Goal: Information Seeking & Learning: Learn about a topic

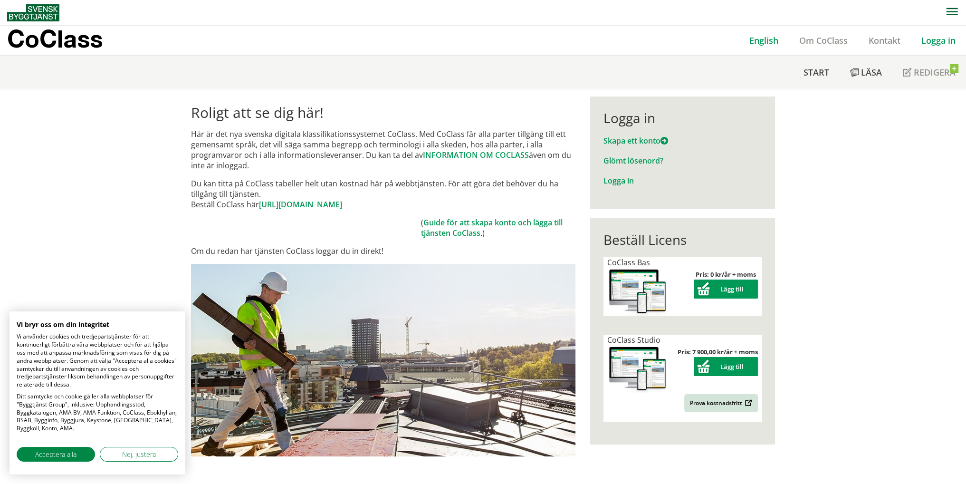
click at [756, 45] on link "English" at bounding box center [764, 40] width 50 height 11
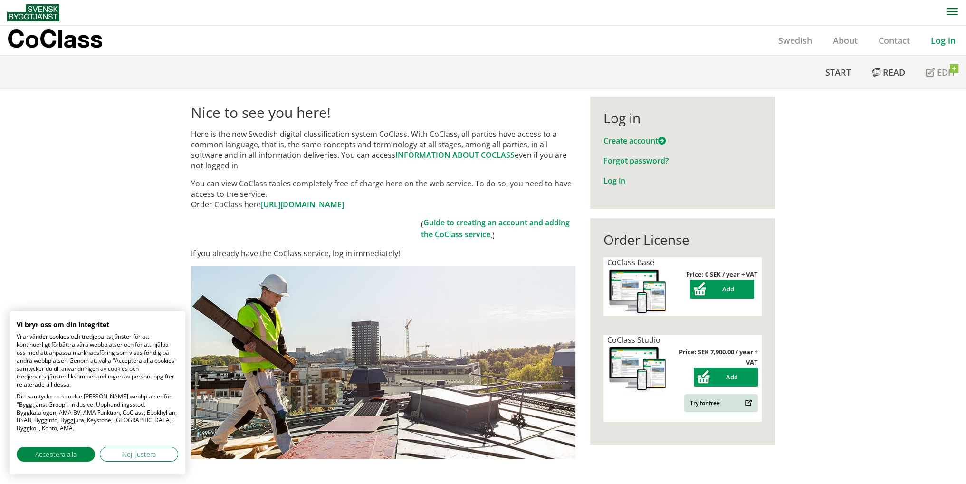
click at [344, 201] on font "[URL][DOMAIN_NAME]" at bounding box center [302, 204] width 83 height 10
click at [619, 141] on font "Create account" at bounding box center [630, 140] width 55 height 10
click at [456, 232] on font "Guide to creating an account and adding the CoClass service" at bounding box center [495, 228] width 149 height 22
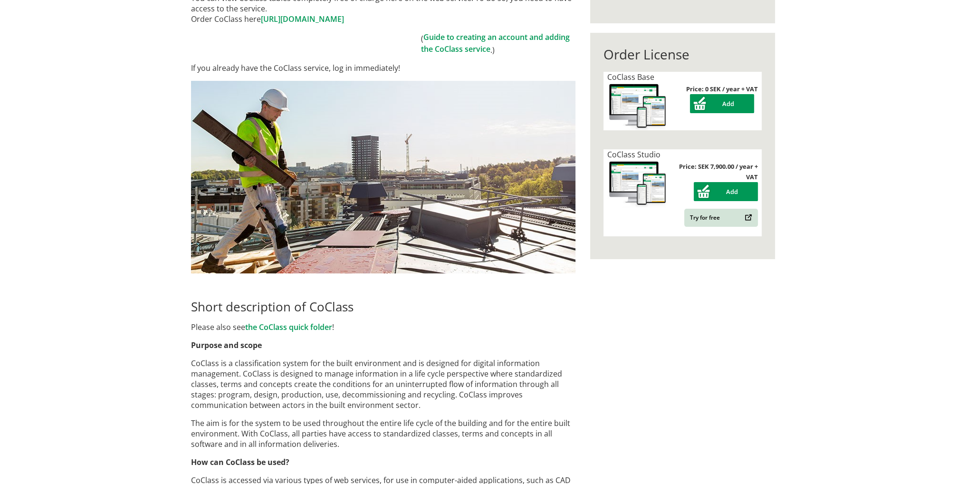
scroll to position [143, 0]
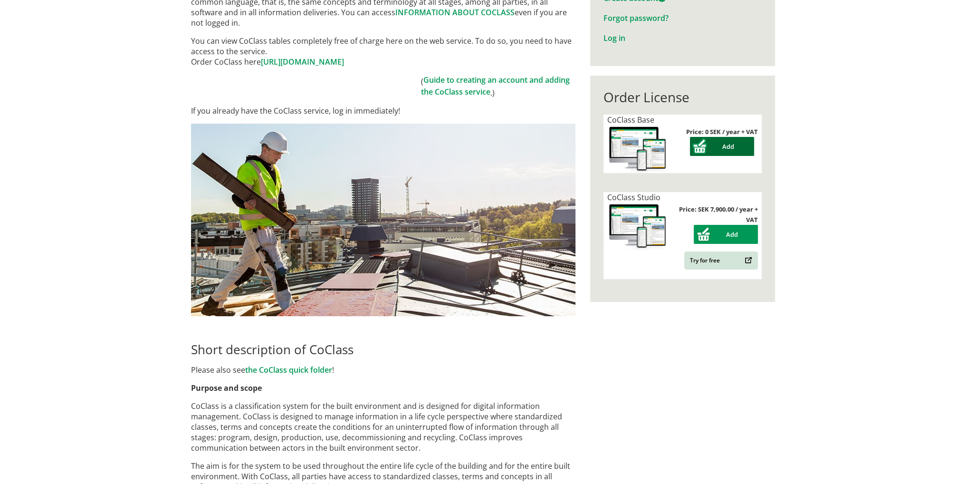
click at [690, 147] on button "Add" at bounding box center [722, 146] width 64 height 19
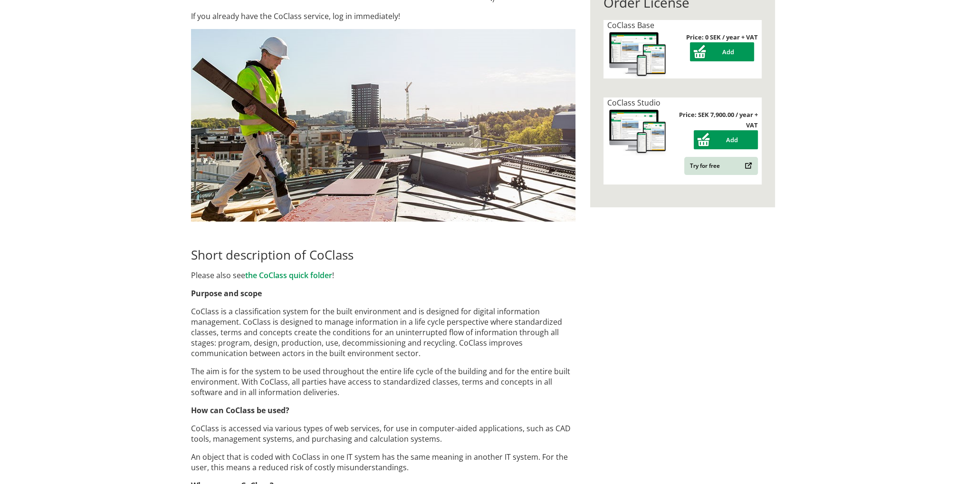
scroll to position [333, 0]
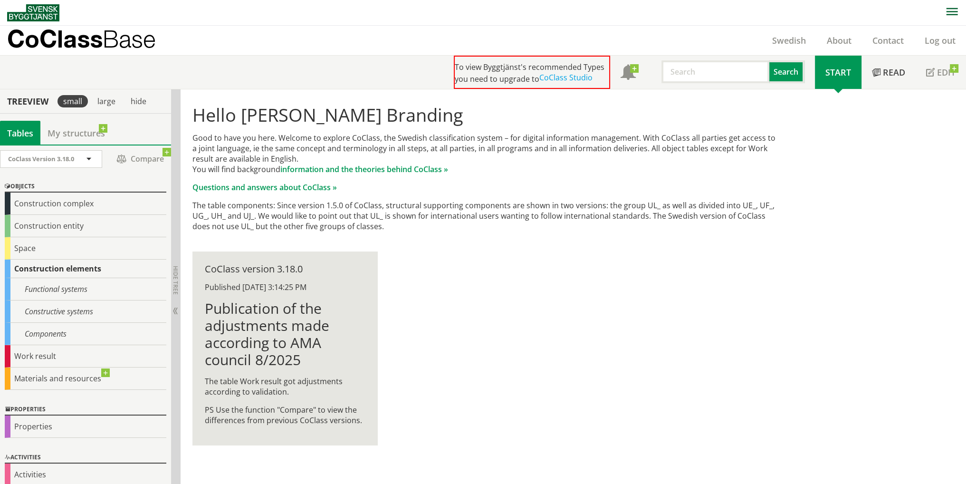
scroll to position [1, 0]
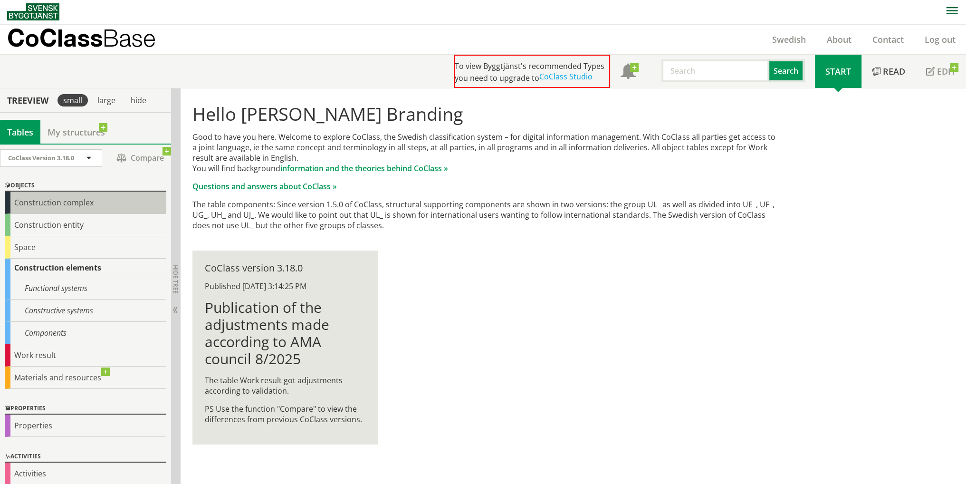
click at [48, 207] on div "Construction complex" at bounding box center [86, 202] width 162 height 22
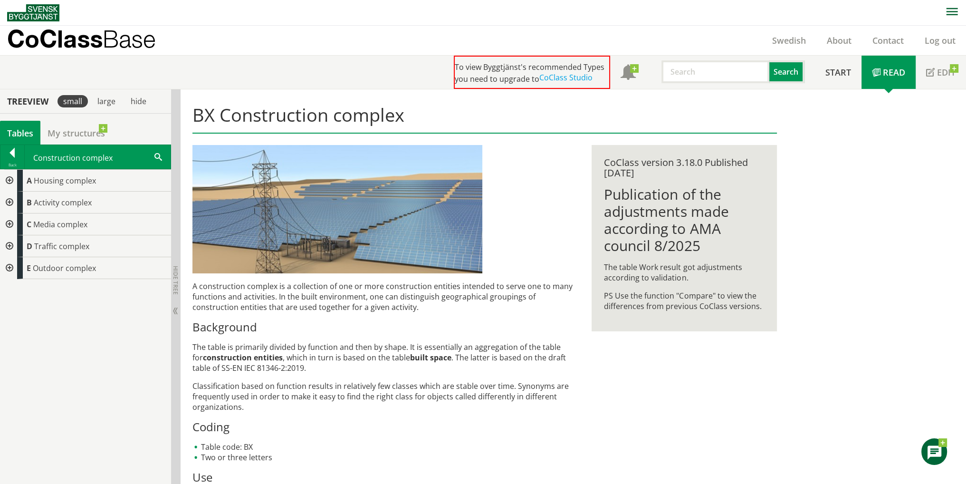
click at [21, 129] on font "Tables" at bounding box center [20, 133] width 26 height 11
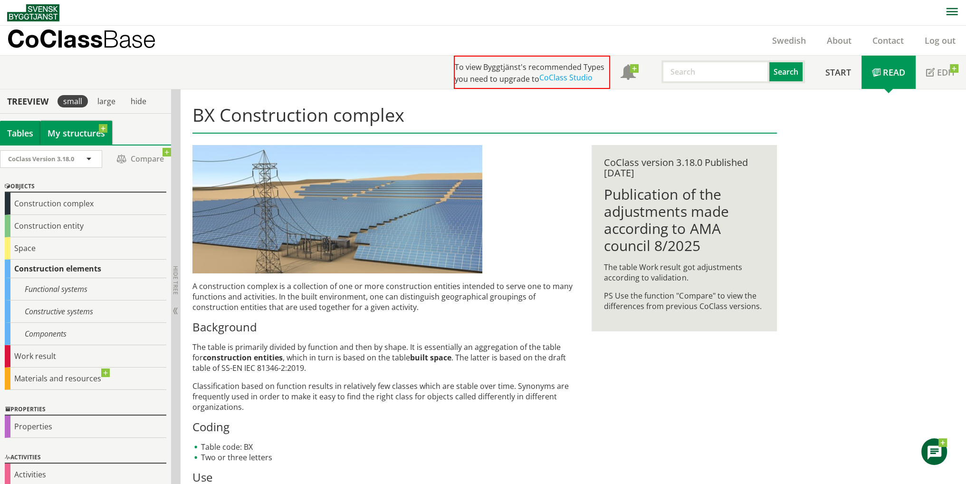
click at [47, 130] on link "My structures" at bounding box center [76, 133] width 72 height 24
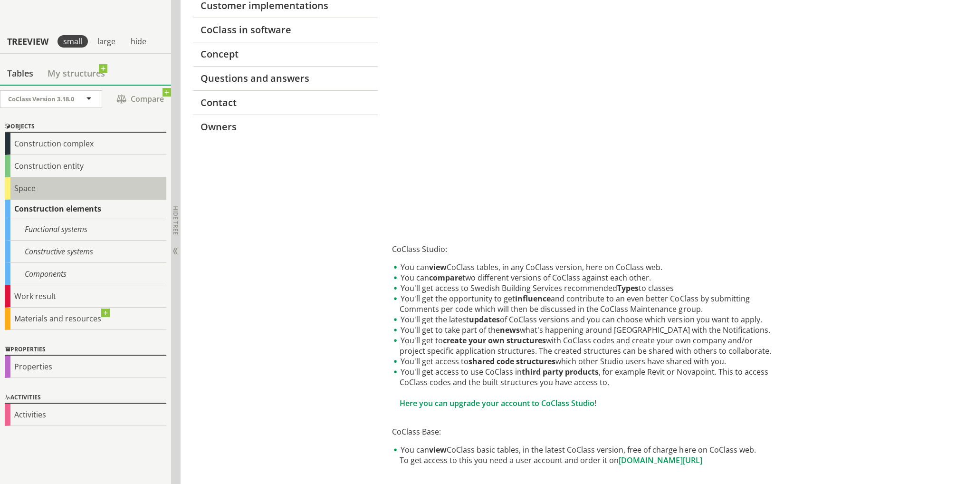
scroll to position [190, 0]
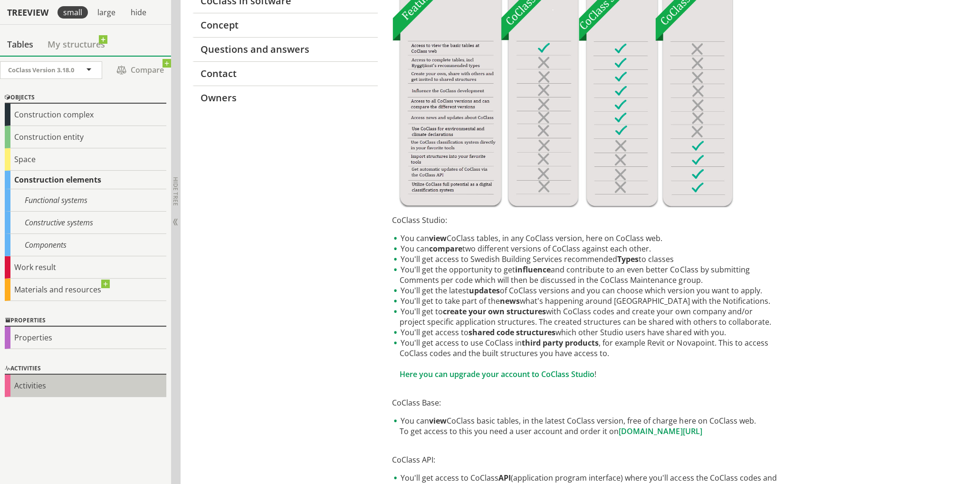
click at [58, 386] on div "Activities" at bounding box center [86, 385] width 162 height 22
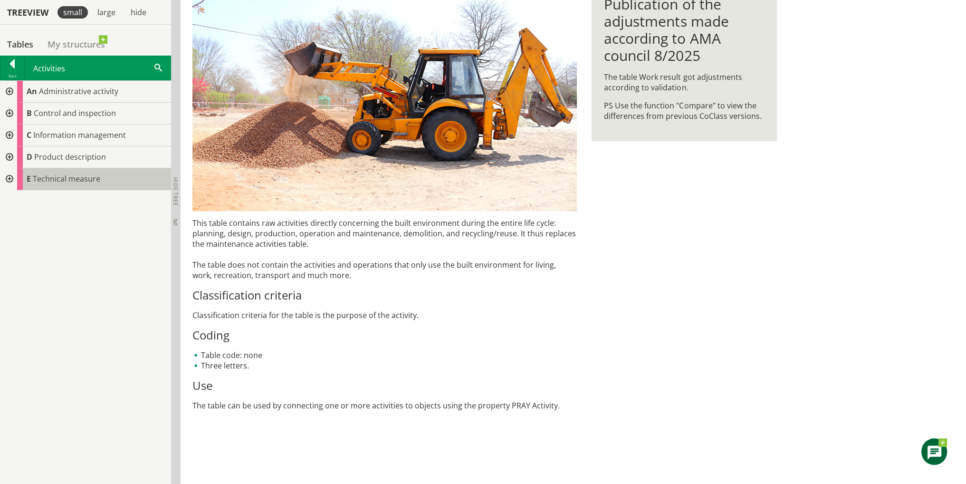
click at [59, 182] on font "Technical measure" at bounding box center [66, 178] width 67 height 10
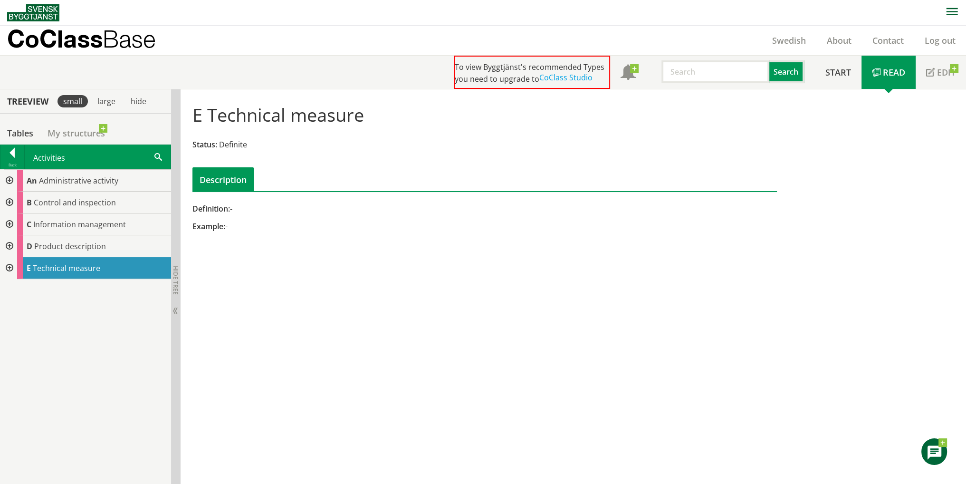
click at [220, 209] on font "Definition:" at bounding box center [211, 208] width 38 height 10
click at [226, 184] on font "Description" at bounding box center [223, 179] width 47 height 11
click at [85, 238] on div "D Product description" at bounding box center [94, 246] width 154 height 22
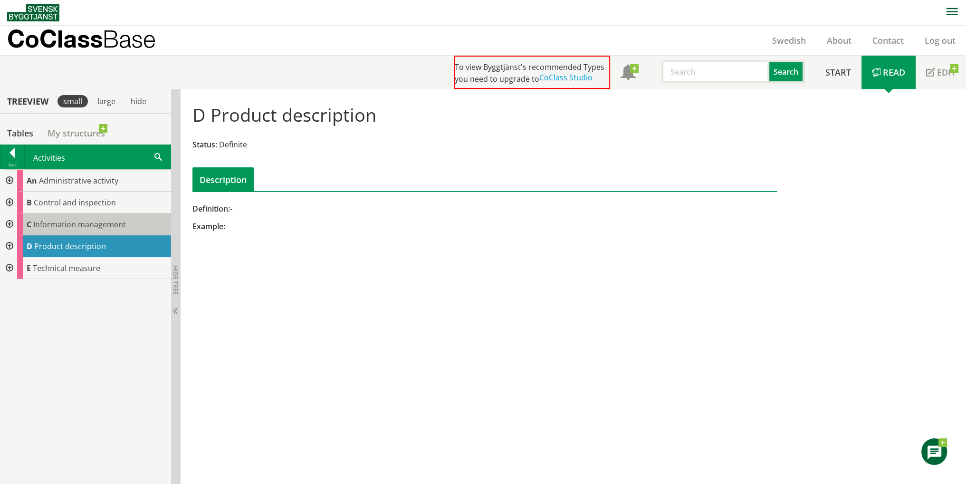
click at [89, 225] on font "Information management" at bounding box center [79, 224] width 93 height 10
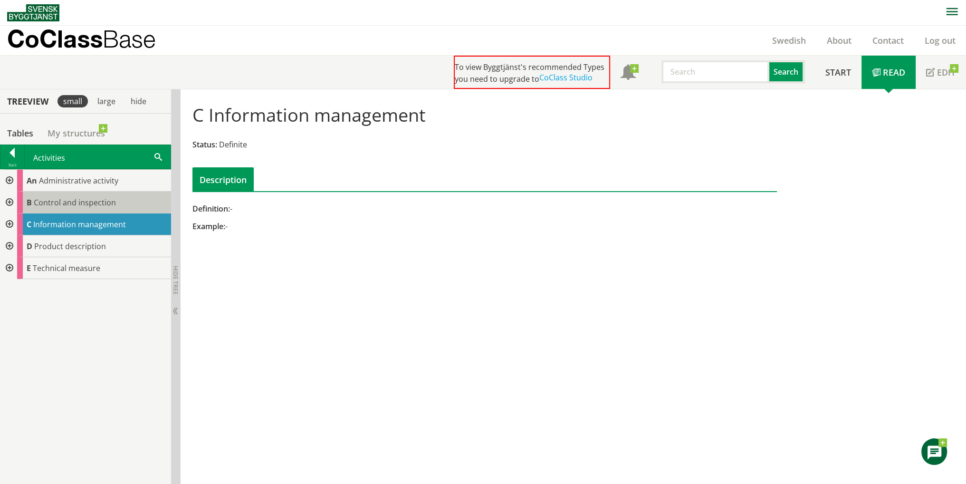
click at [93, 203] on font "Control and inspection" at bounding box center [75, 202] width 82 height 10
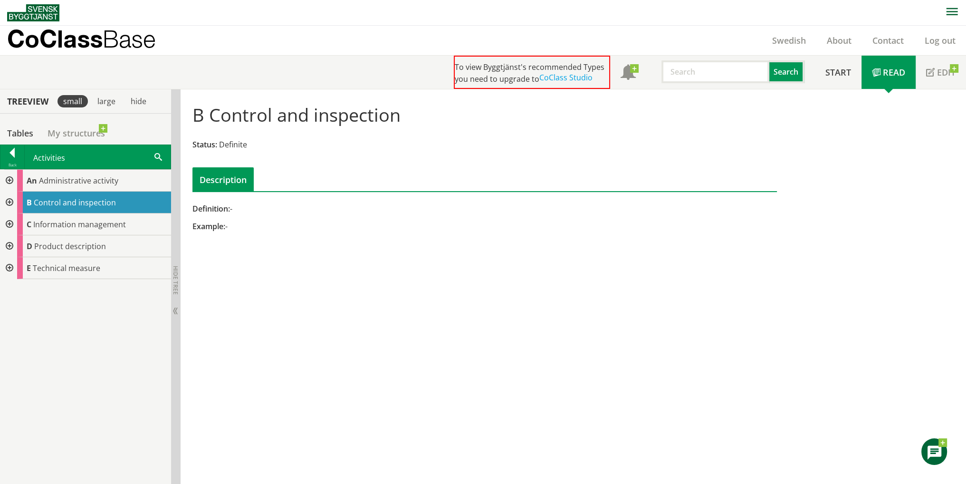
click at [8, 177] on div at bounding box center [8, 181] width 17 height 22
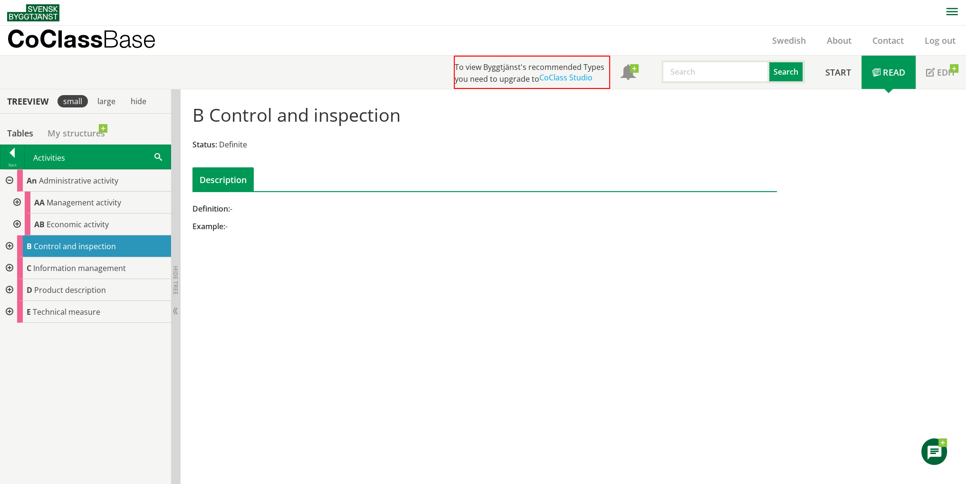
click at [15, 200] on div at bounding box center [16, 202] width 17 height 22
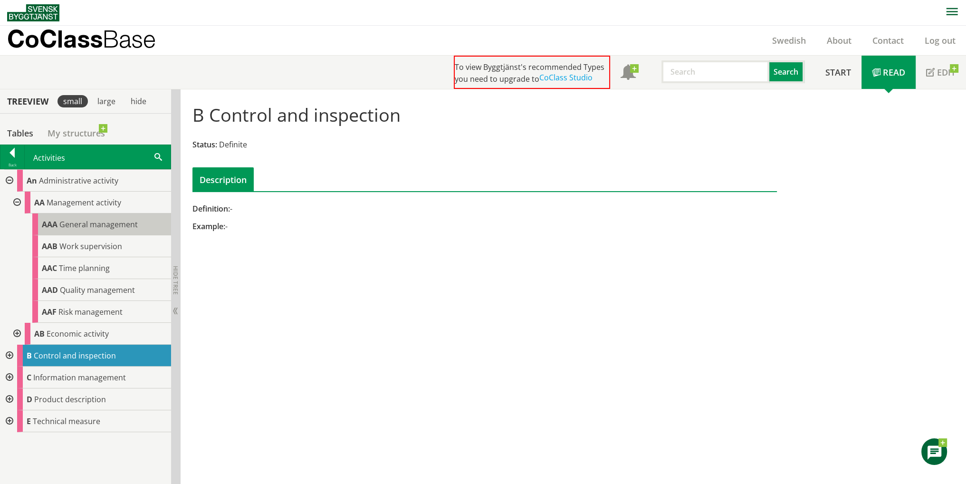
click at [75, 226] on span "General management" at bounding box center [98, 224] width 78 height 10
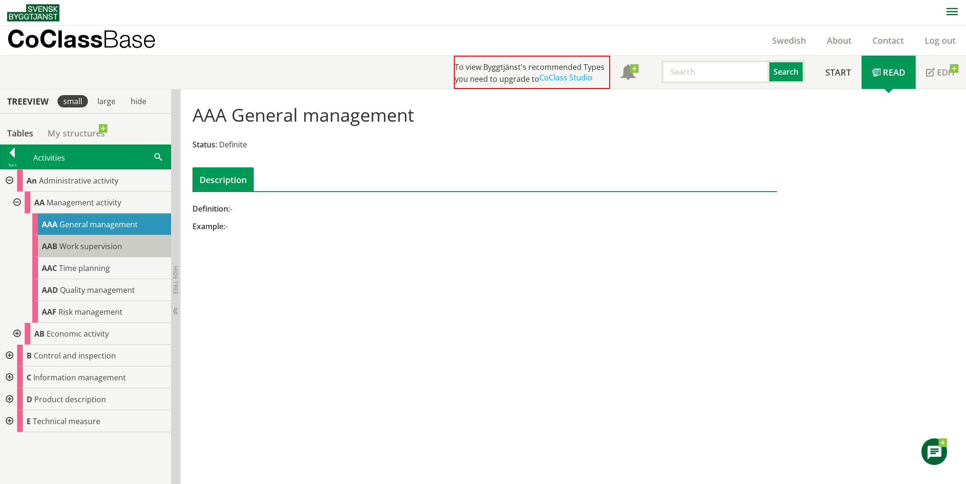
click at [84, 241] on span "Work supervision" at bounding box center [90, 246] width 63 height 10
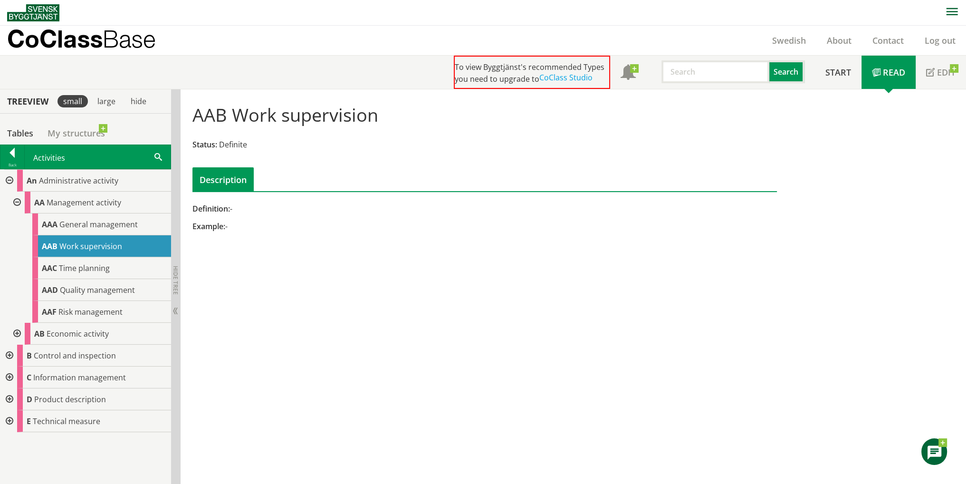
click at [19, 334] on div at bounding box center [16, 334] width 17 height 22
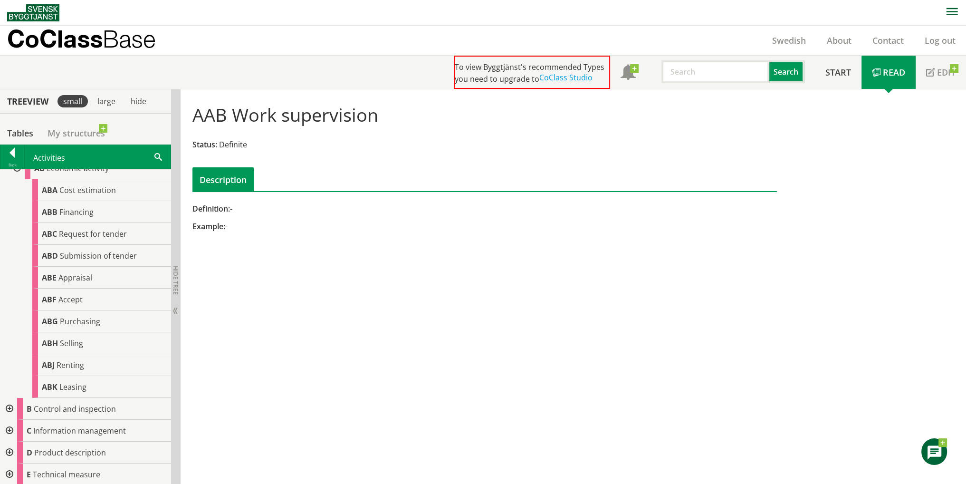
scroll to position [166, 0]
click at [7, 407] on div at bounding box center [8, 408] width 17 height 22
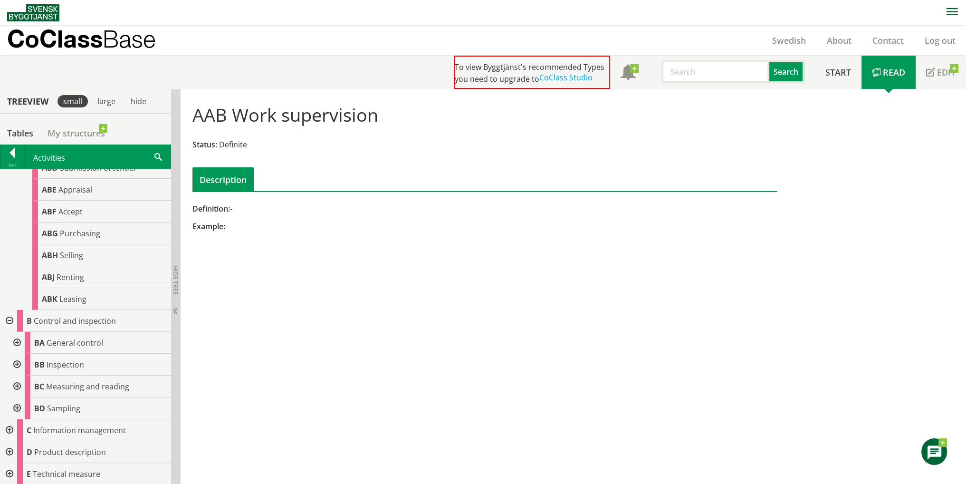
click at [17, 405] on div at bounding box center [16, 408] width 17 height 22
click at [15, 386] on div at bounding box center [16, 386] width 17 height 22
click at [17, 362] on div at bounding box center [16, 365] width 17 height 22
click at [19, 336] on div at bounding box center [16, 343] width 17 height 22
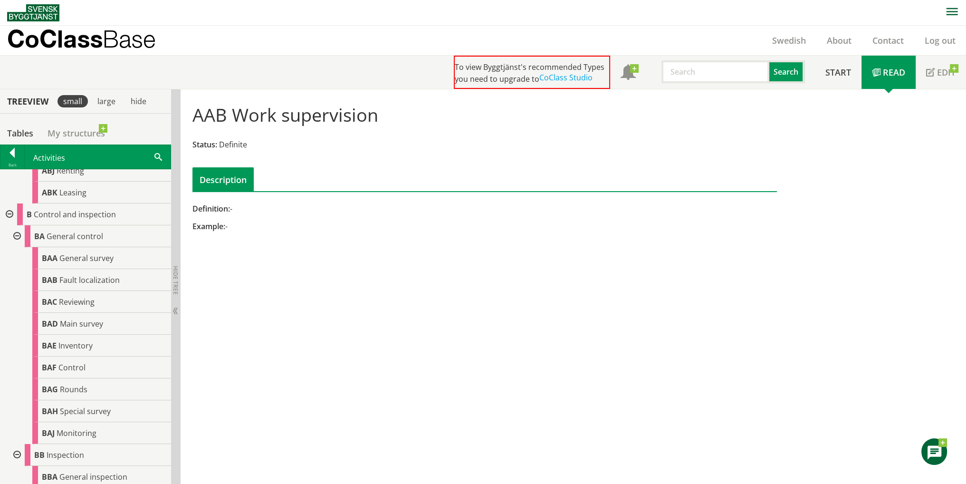
scroll to position [143, 0]
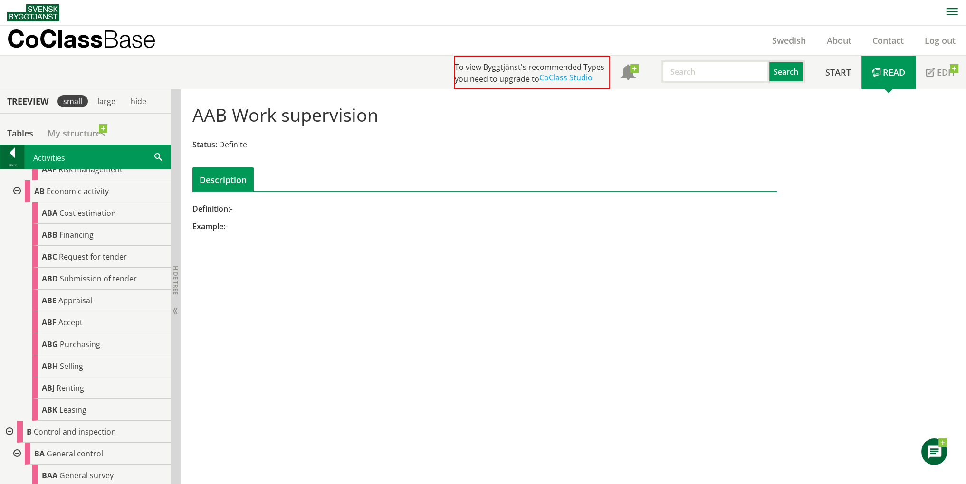
click at [15, 157] on div at bounding box center [12, 154] width 24 height 13
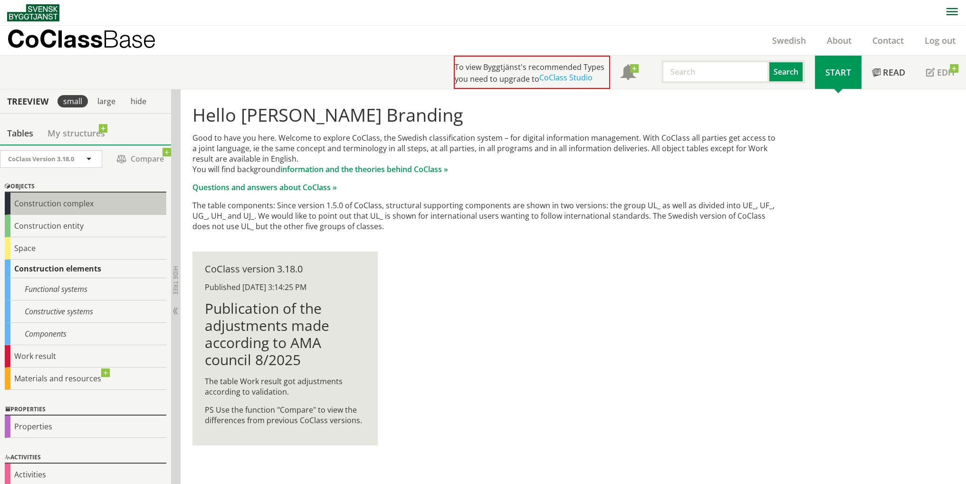
click at [61, 205] on font "Construction complex" at bounding box center [53, 203] width 79 height 10
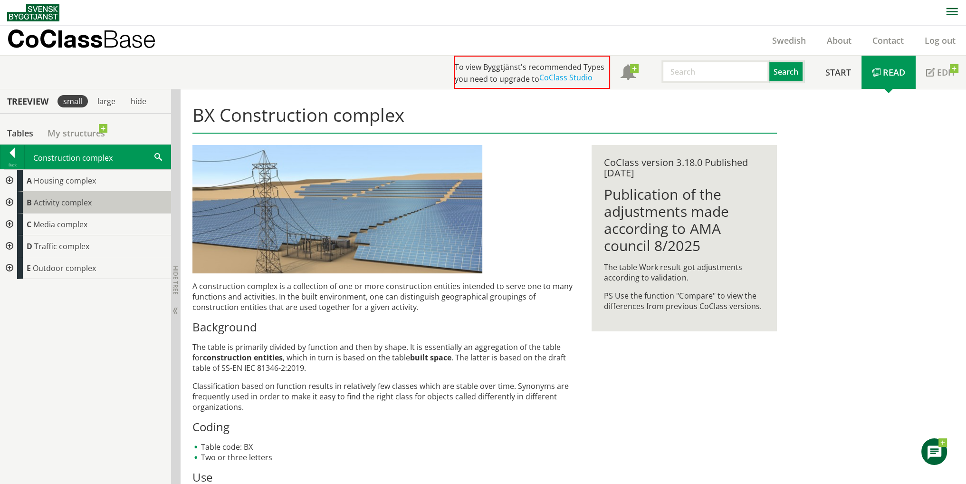
click at [61, 204] on font "Activity complex" at bounding box center [63, 202] width 58 height 10
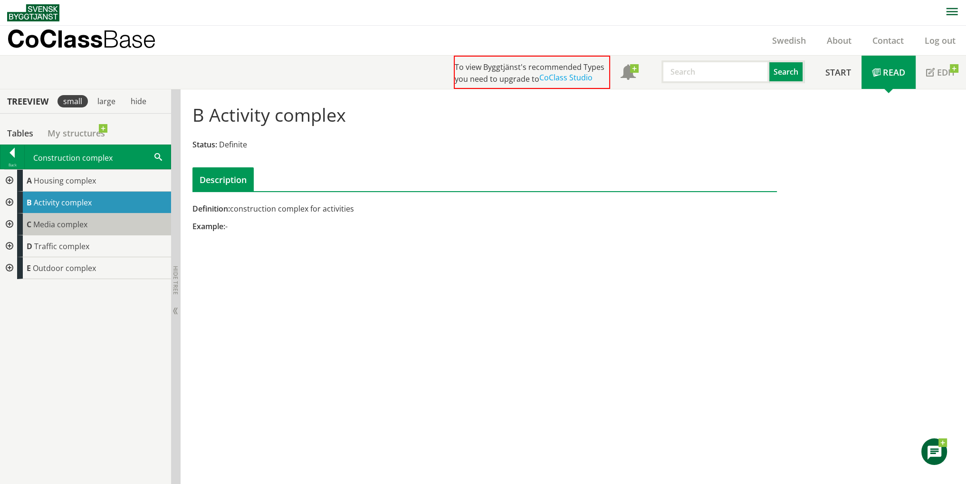
click at [59, 219] on font "Media complex" at bounding box center [60, 224] width 54 height 10
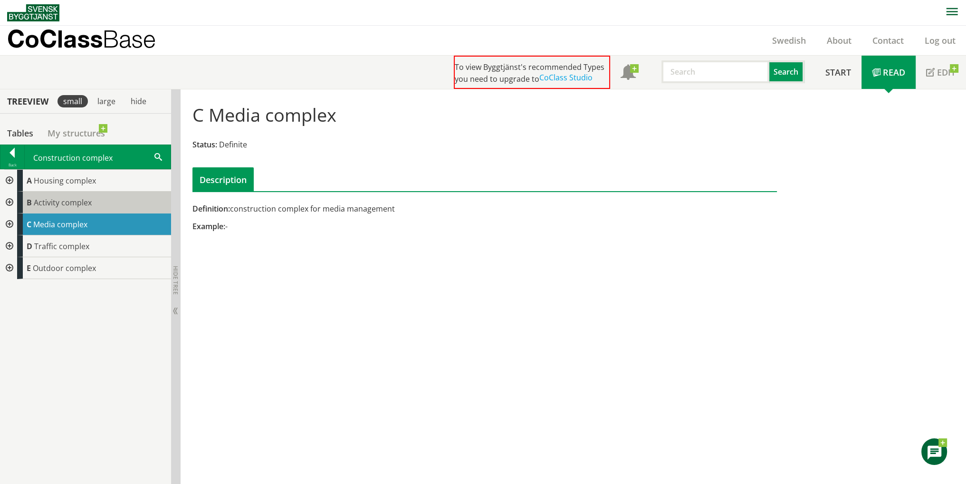
click at [53, 200] on font "Activity complex" at bounding box center [63, 202] width 58 height 10
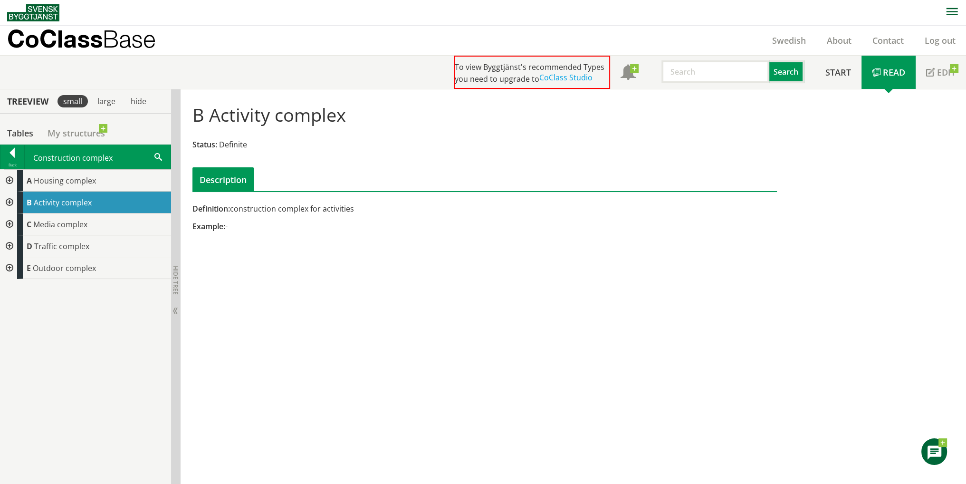
click at [11, 200] on div at bounding box center [8, 202] width 17 height 22
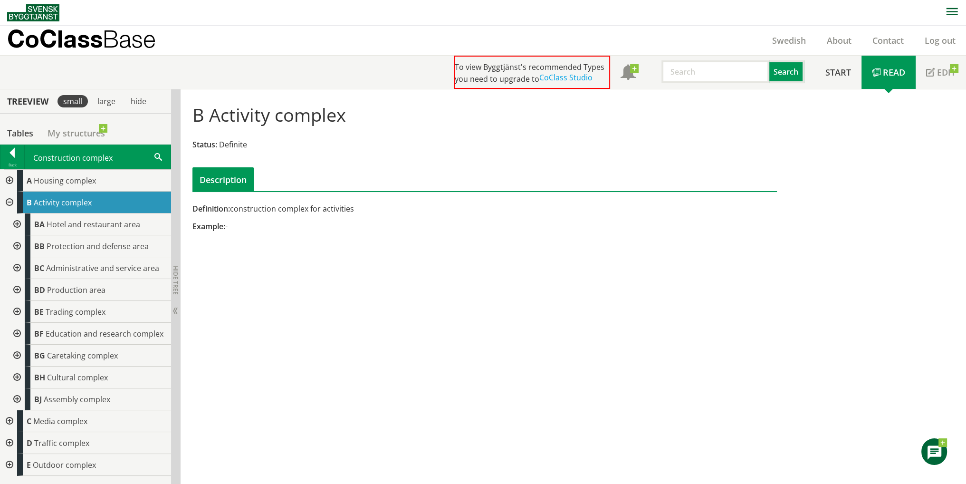
click at [14, 286] on div at bounding box center [16, 290] width 17 height 22
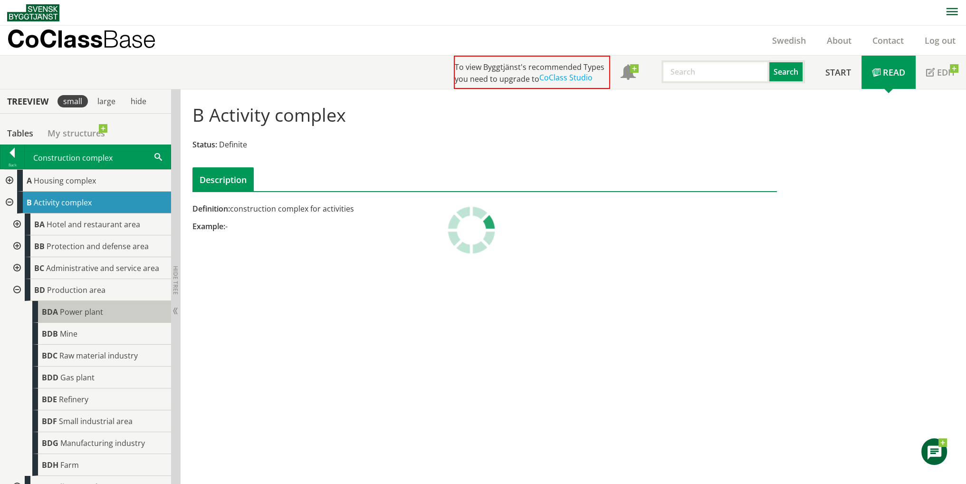
click at [68, 309] on span "Power plant" at bounding box center [81, 311] width 43 height 10
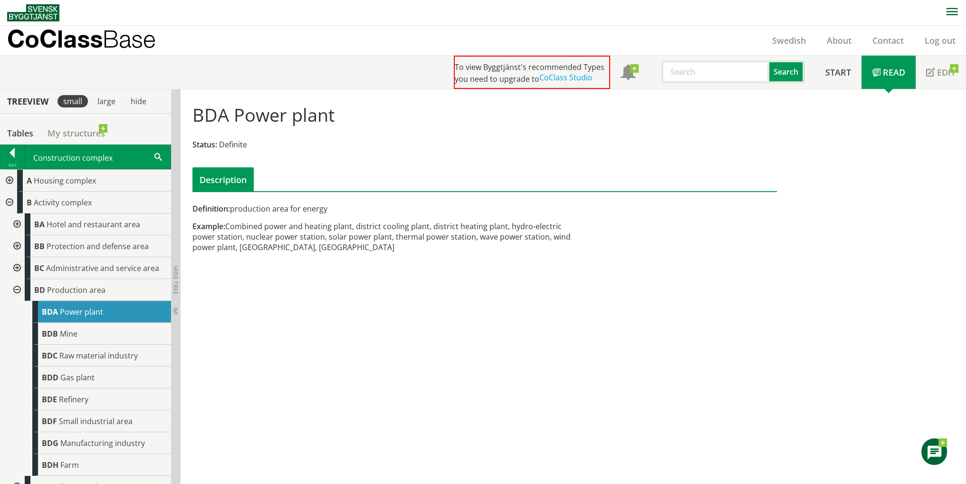
click at [893, 79] on link "Read" at bounding box center [888, 72] width 54 height 33
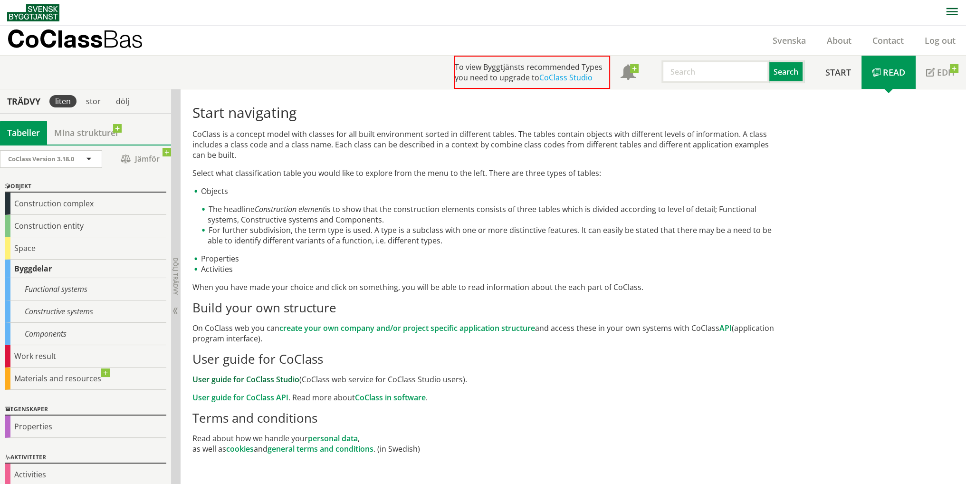
click at [291, 382] on link "User guide for CoClass Studio" at bounding box center [245, 379] width 107 height 10
click at [49, 360] on div "Work result" at bounding box center [86, 356] width 162 height 22
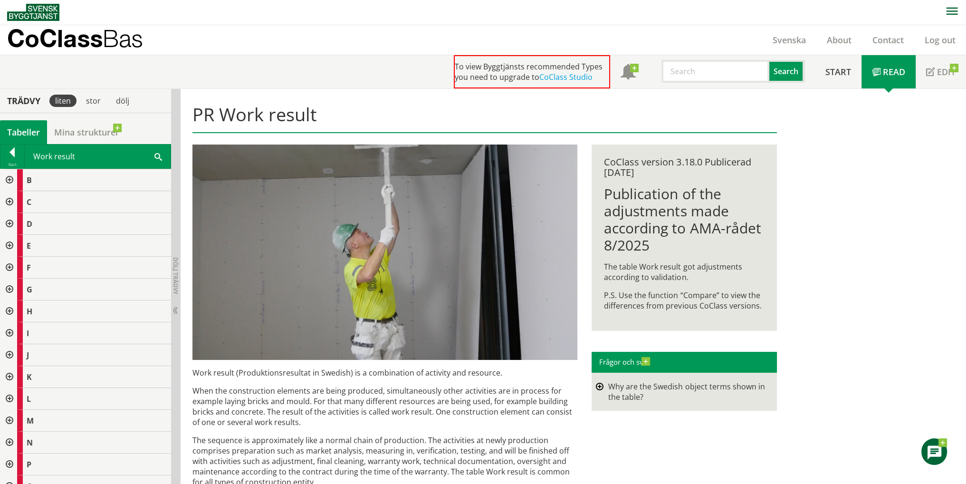
click at [12, 175] on div at bounding box center [8, 180] width 17 height 22
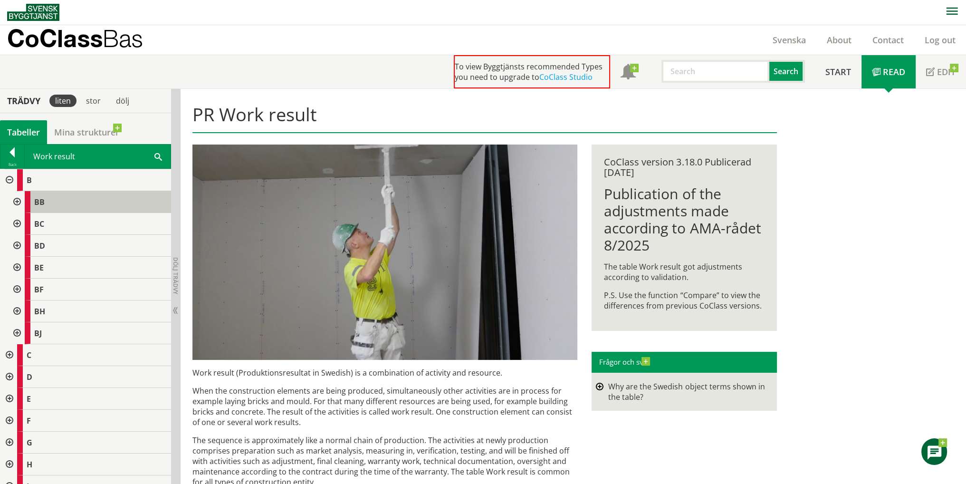
click at [50, 200] on div "BB" at bounding box center [98, 202] width 146 height 22
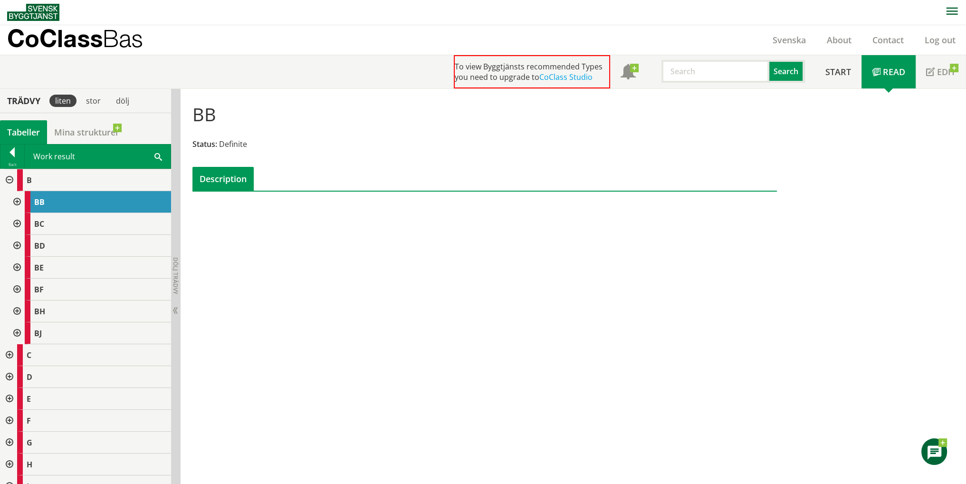
click at [21, 198] on div at bounding box center [16, 202] width 17 height 22
click at [27, 220] on div at bounding box center [23, 224] width 17 height 22
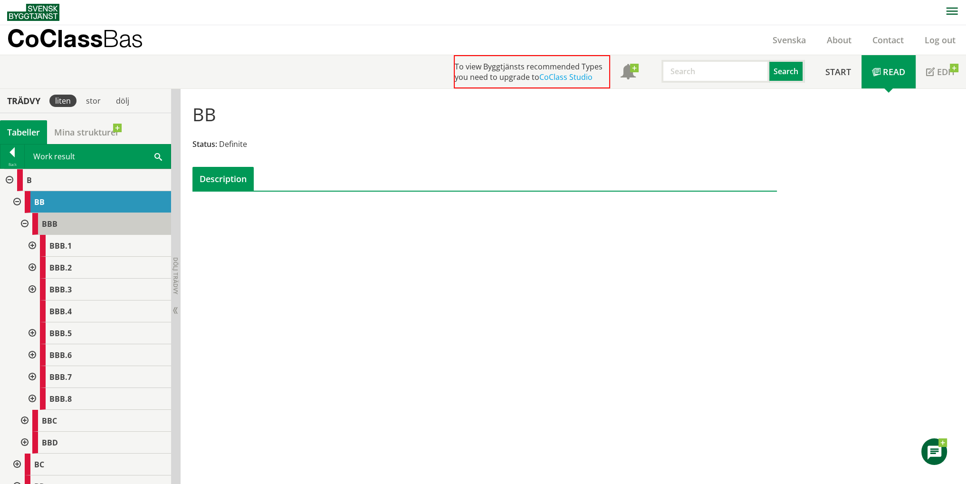
click at [65, 226] on div "BBB" at bounding box center [101, 224] width 139 height 22
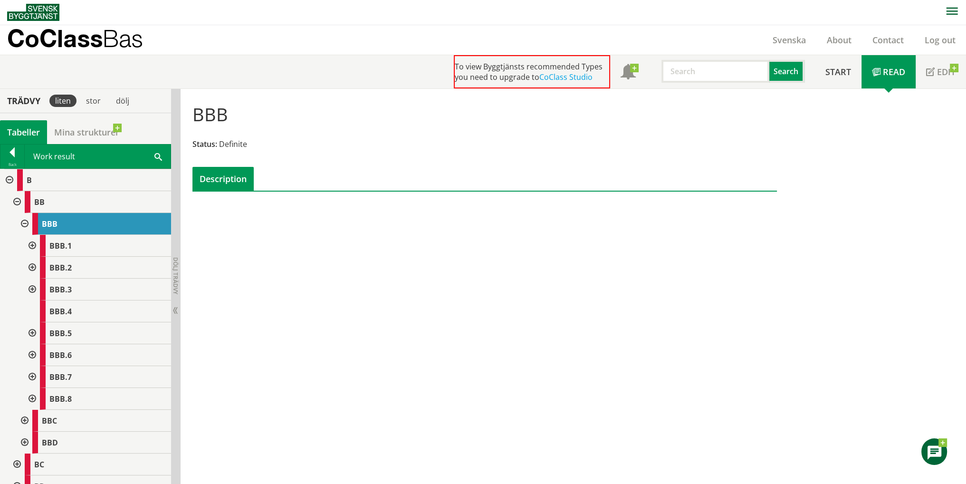
click at [875, 73] on span at bounding box center [876, 72] width 9 height 9
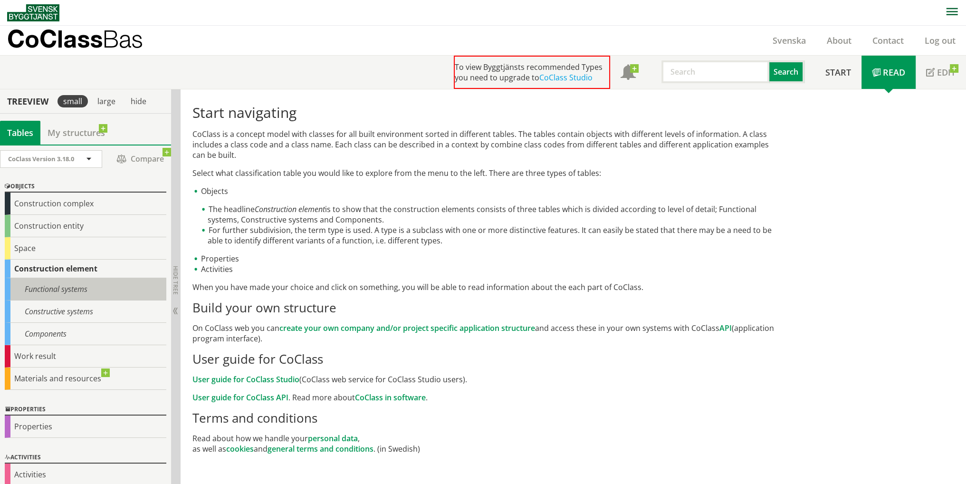
click at [88, 289] on div "Functional systems" at bounding box center [86, 289] width 162 height 22
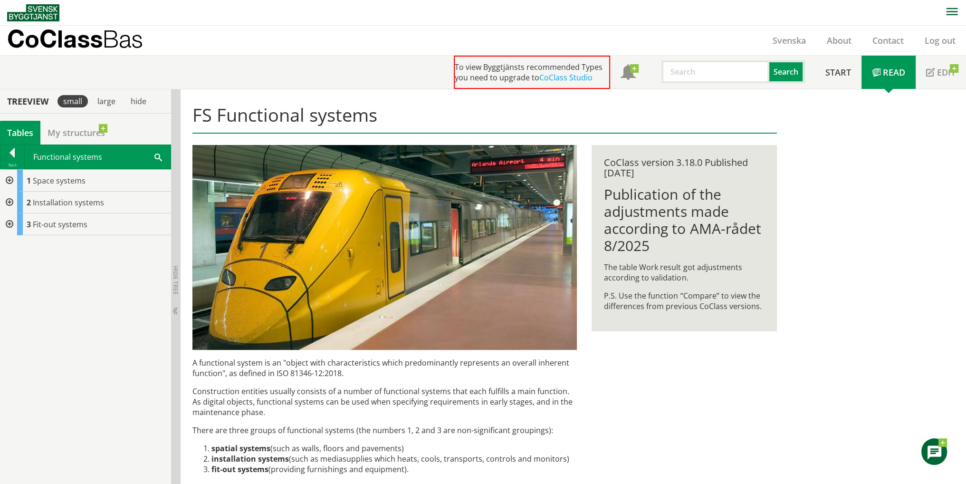
click at [10, 178] on div at bounding box center [8, 181] width 17 height 22
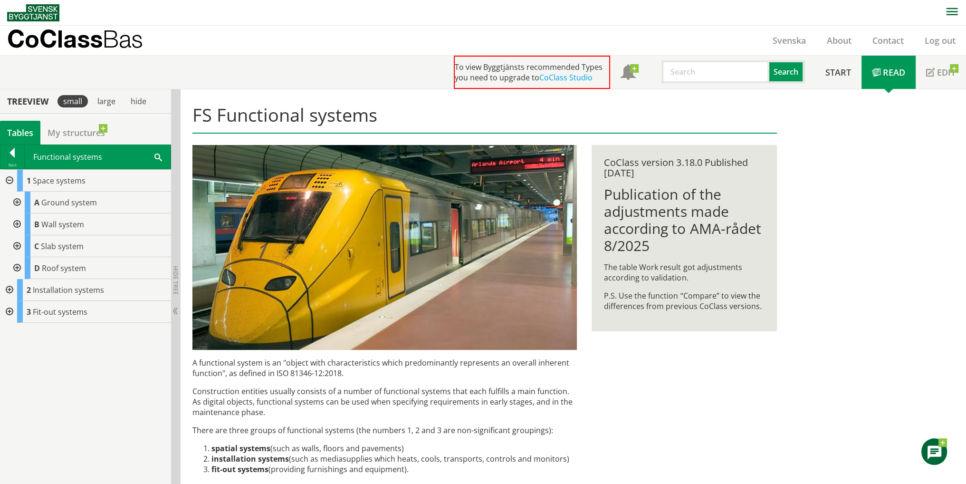
click at [12, 208] on div at bounding box center [16, 202] width 17 height 22
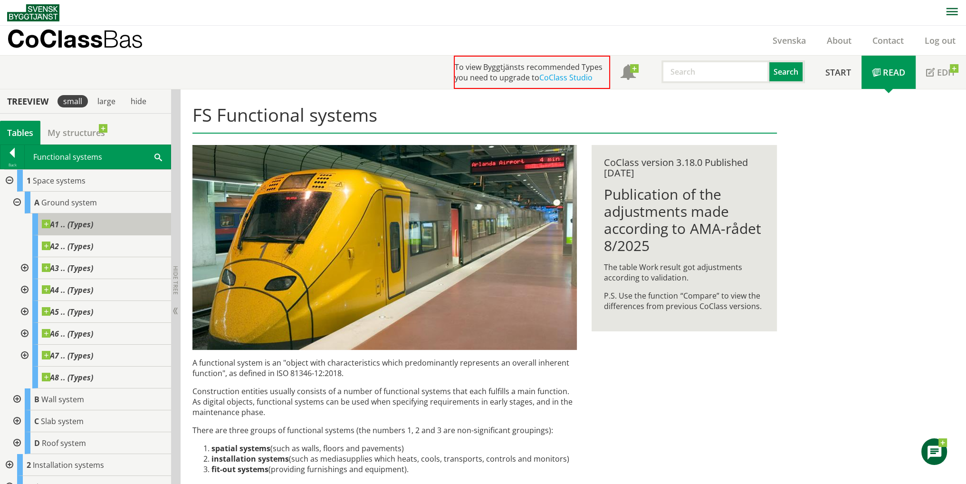
click at [82, 232] on div "A1 .. (Types)" at bounding box center [101, 224] width 139 height 22
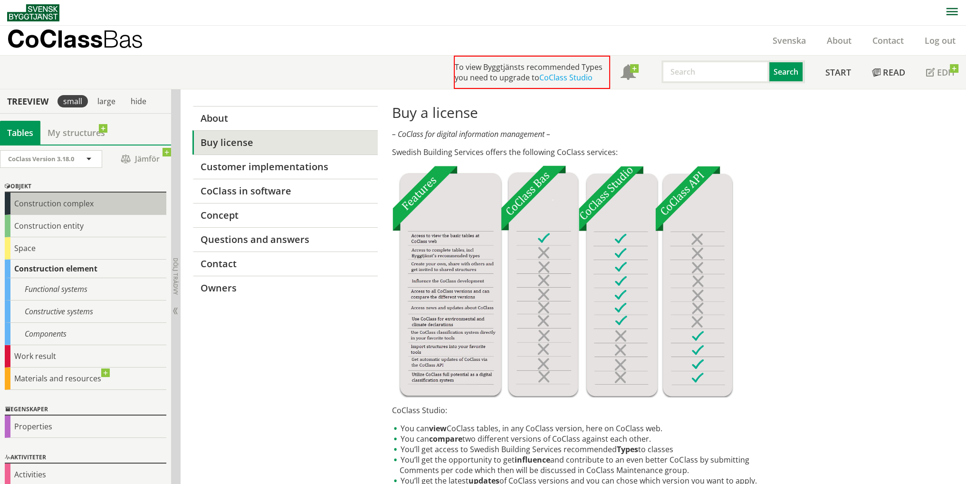
click at [87, 206] on div "Construction complex" at bounding box center [86, 203] width 162 height 22
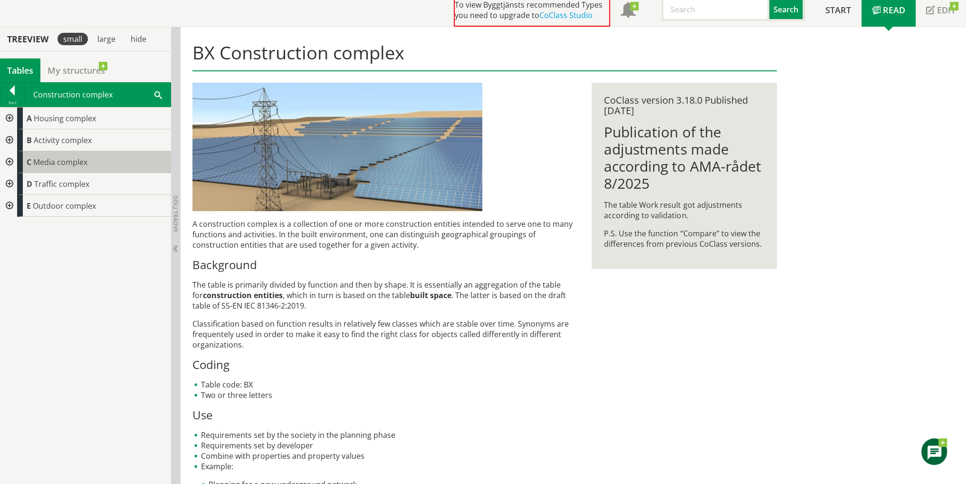
scroll to position [90, 0]
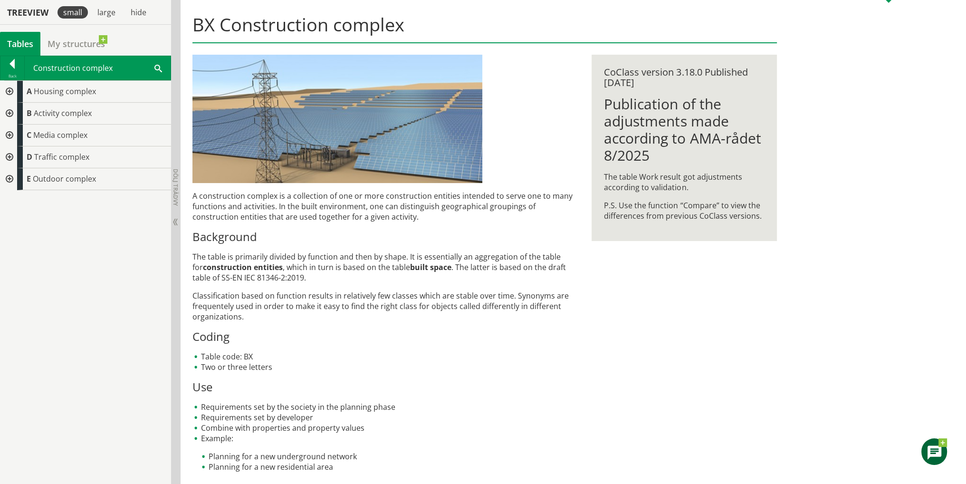
click at [9, 177] on div at bounding box center [8, 179] width 17 height 22
click at [12, 182] on div at bounding box center [8, 179] width 17 height 22
click at [4, 156] on div at bounding box center [8, 157] width 17 height 22
click at [16, 66] on div at bounding box center [12, 65] width 24 height 13
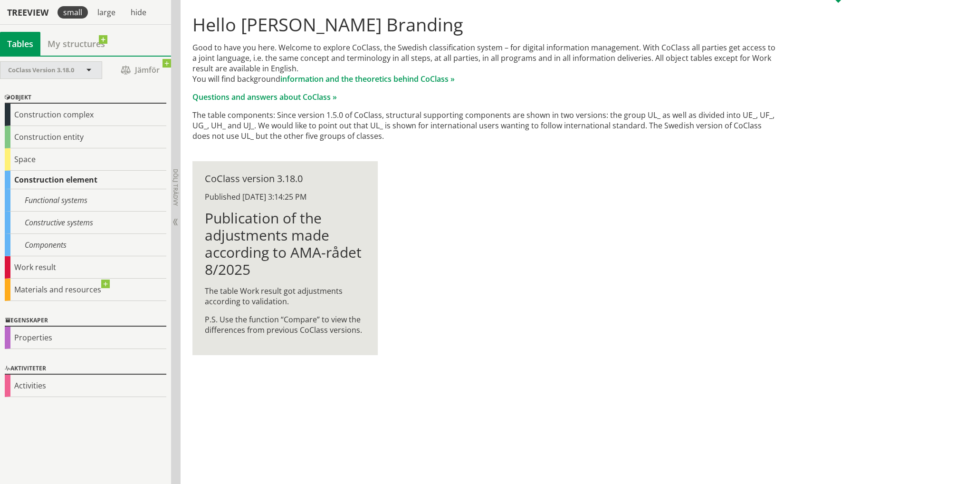
click at [77, 68] on div "CoClass Version 3.18.0" at bounding box center [46, 70] width 77 height 17
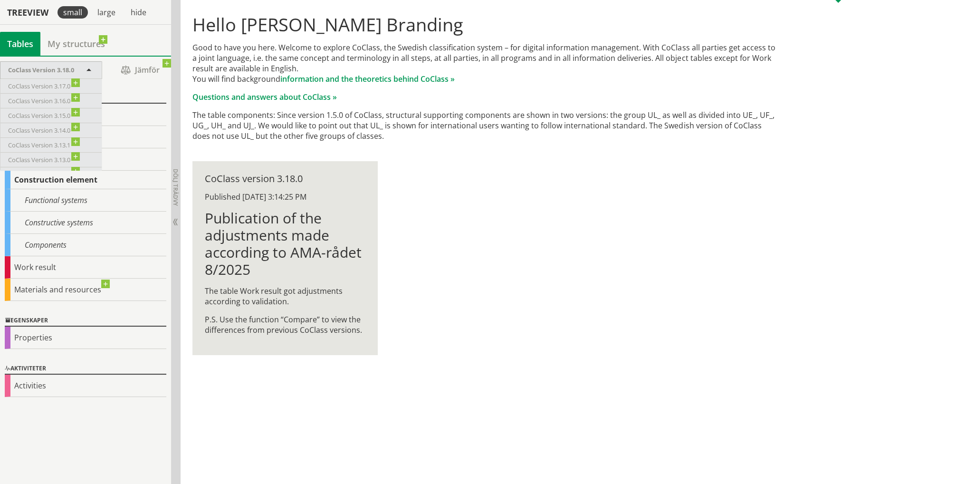
click at [71, 67] on span "CoClass Version 3.18.0" at bounding box center [41, 70] width 66 height 9
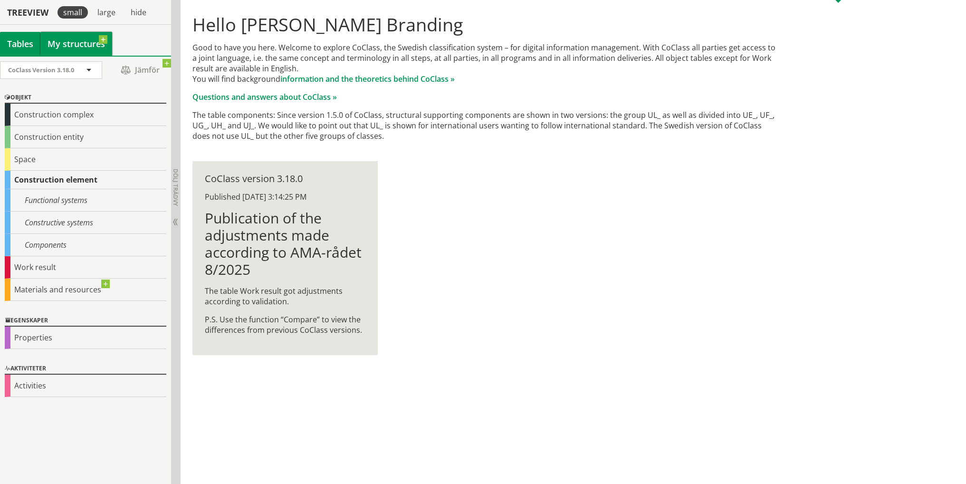
click at [72, 48] on link "My structures" at bounding box center [76, 44] width 72 height 24
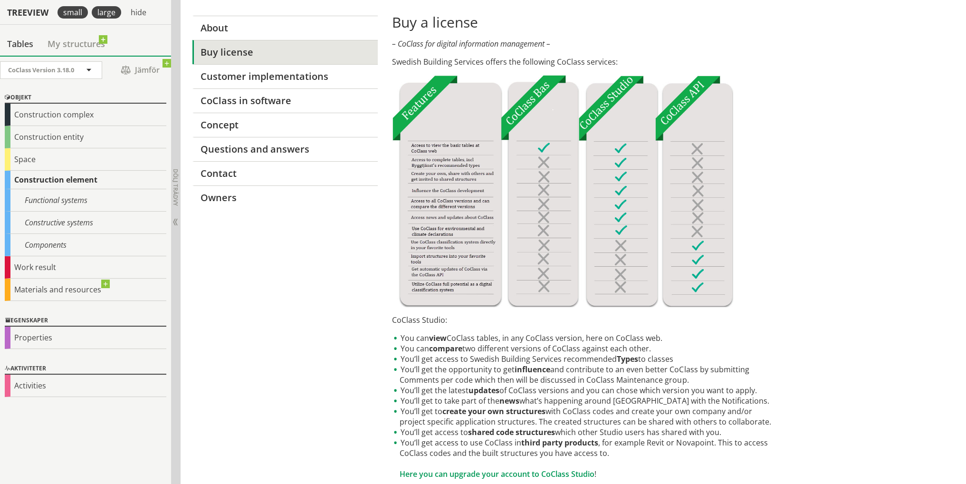
click at [101, 15] on div "large" at bounding box center [106, 12] width 29 height 12
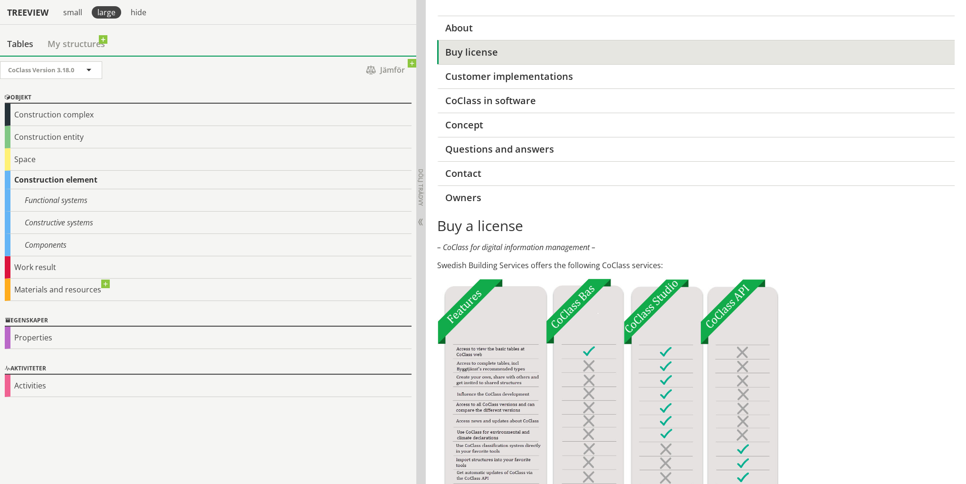
click at [101, 15] on div "large" at bounding box center [106, 12] width 29 height 12
click at [79, 14] on div "small" at bounding box center [72, 12] width 30 height 12
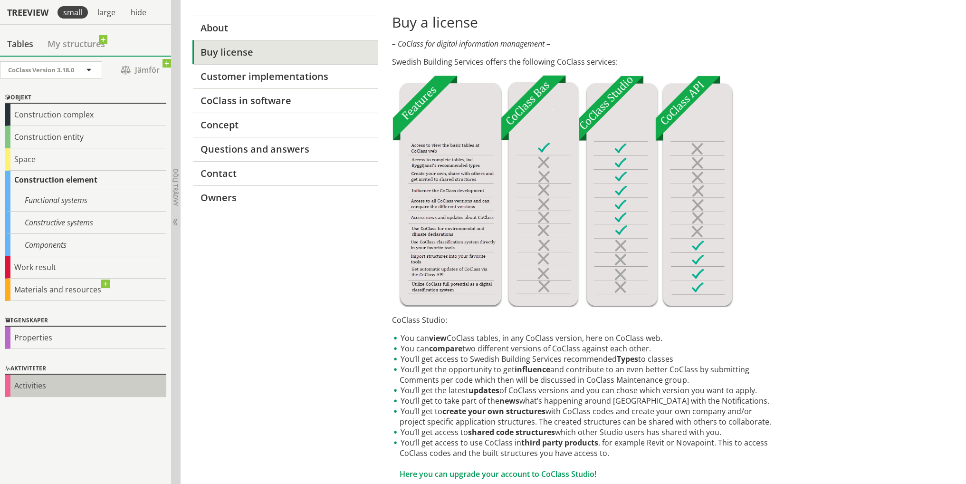
click at [63, 388] on div "Activities" at bounding box center [86, 385] width 162 height 22
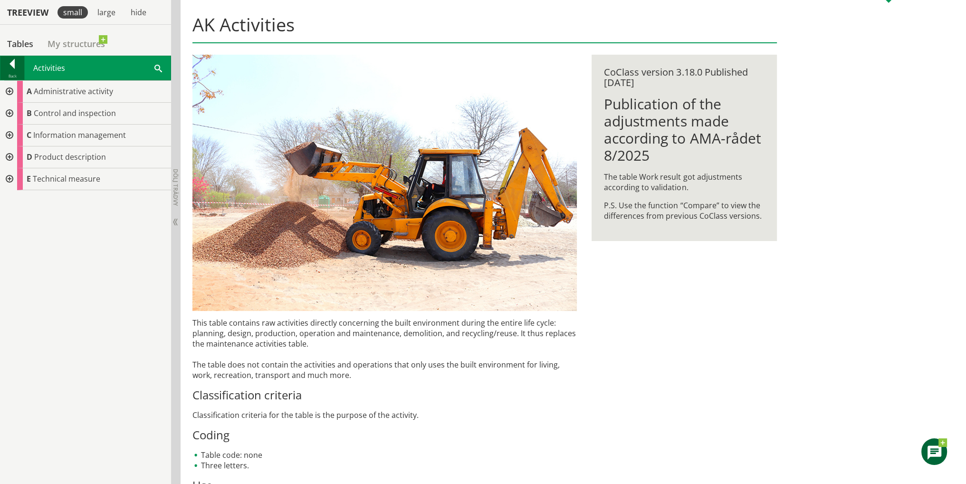
click at [11, 60] on div at bounding box center [12, 65] width 24 height 13
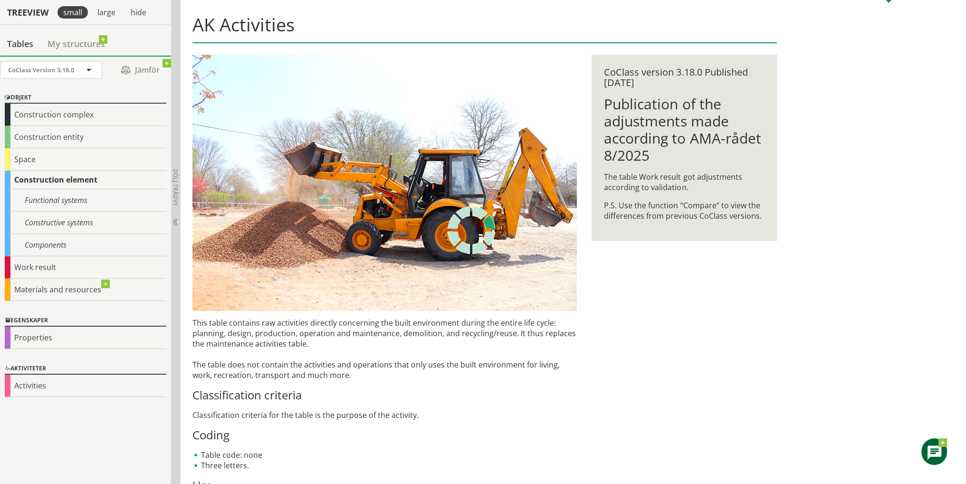
click at [11, 62] on div "CoClass Version 3.18.0" at bounding box center [46, 70] width 77 height 17
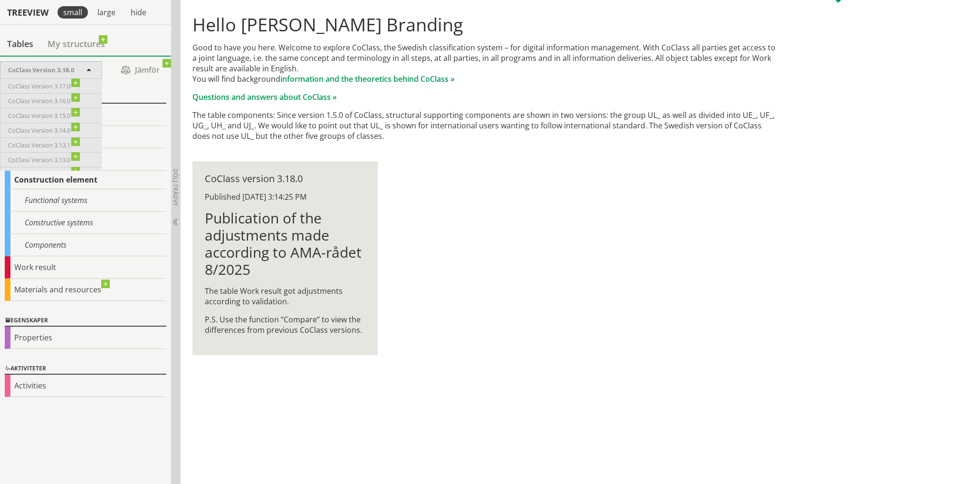
click at [58, 422] on div "CoClass Version 3.18.0 CoClass Version 3.18.0 CoClass Version 3.17.0 CoClass Ve…" at bounding box center [85, 270] width 171 height 429
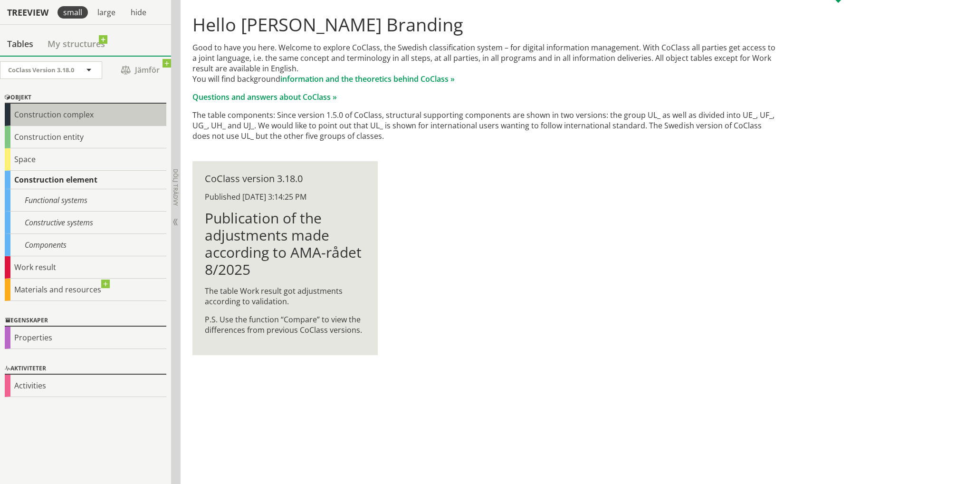
click at [36, 113] on div "Construction complex" at bounding box center [86, 115] width 162 height 22
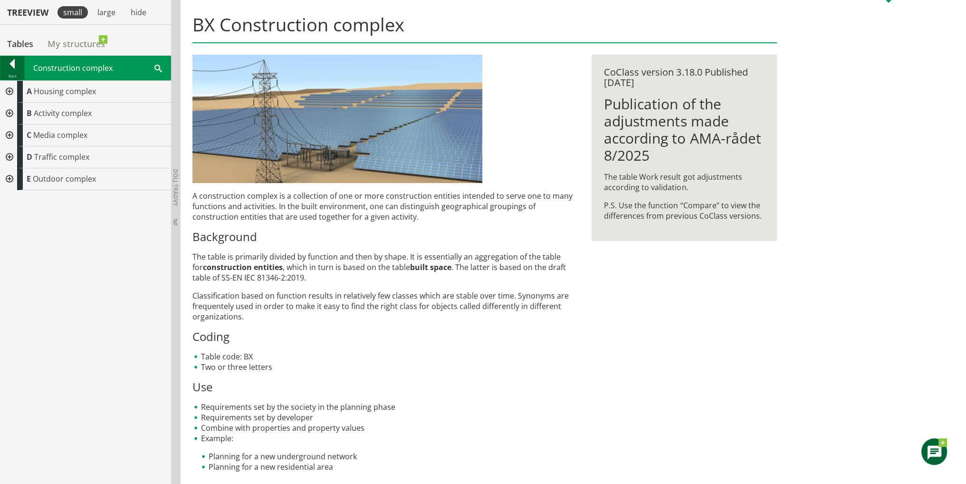
click at [17, 67] on div at bounding box center [12, 65] width 24 height 13
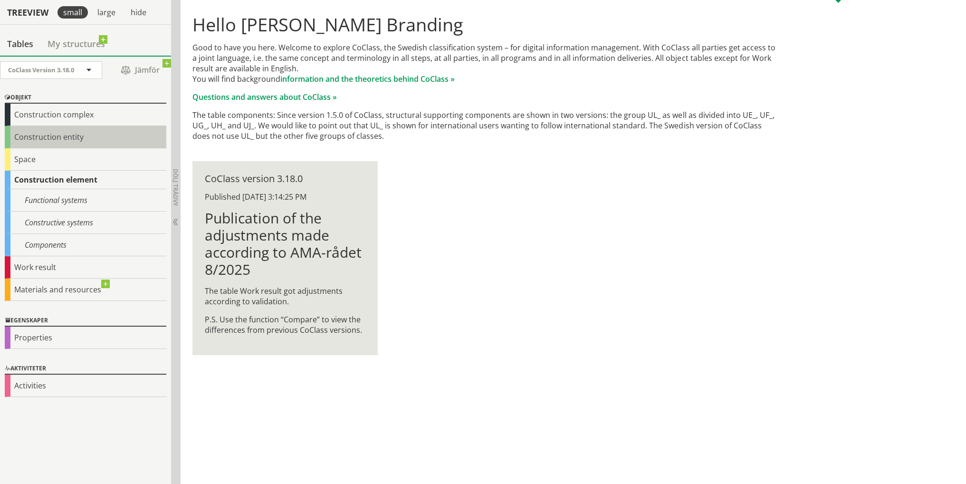
click at [47, 137] on div "Construction entity" at bounding box center [86, 137] width 162 height 22
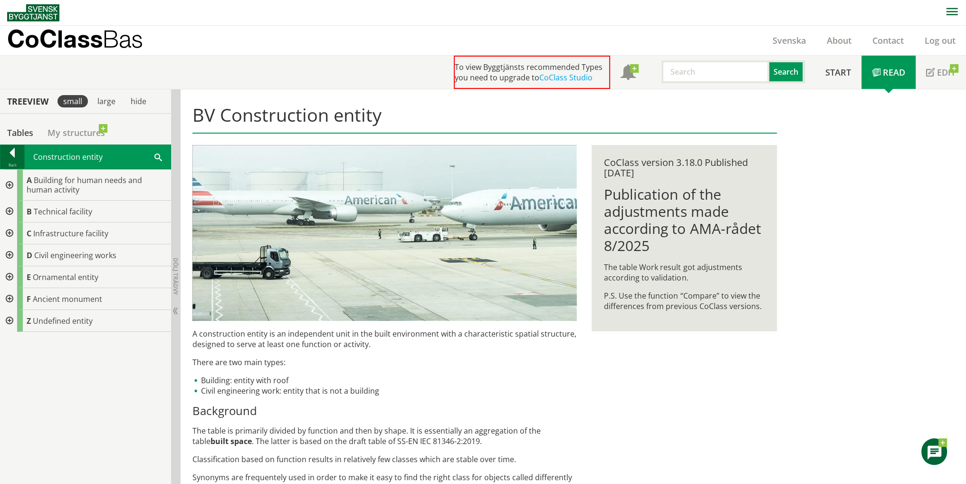
click at [10, 153] on div at bounding box center [12, 154] width 24 height 13
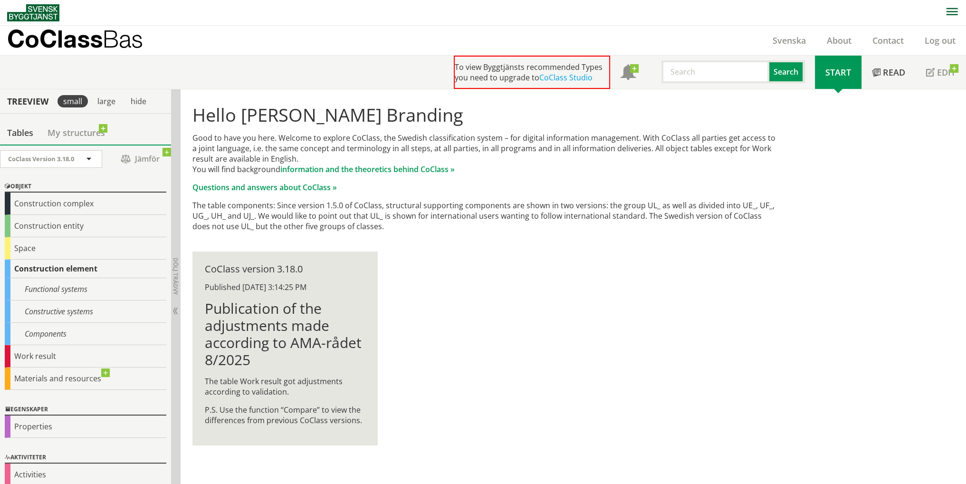
click at [163, 148] on link at bounding box center [167, 152] width 9 height 9
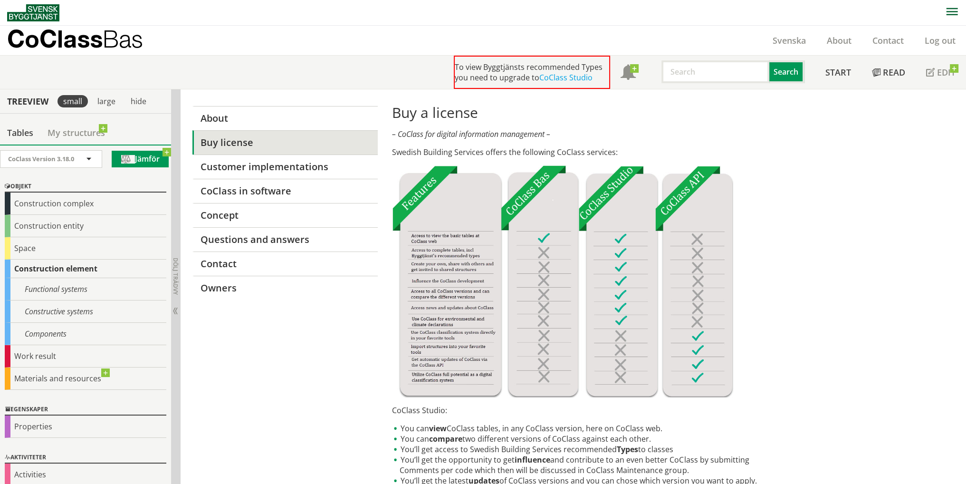
click at [143, 160] on span "Jämför" at bounding box center [140, 159] width 57 height 17
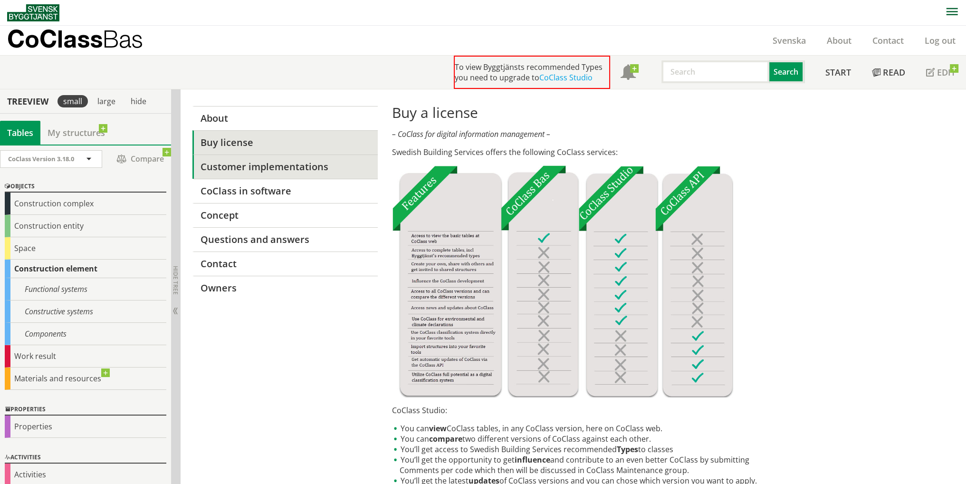
click at [205, 164] on link "Customer implementations" at bounding box center [284, 166] width 185 height 24
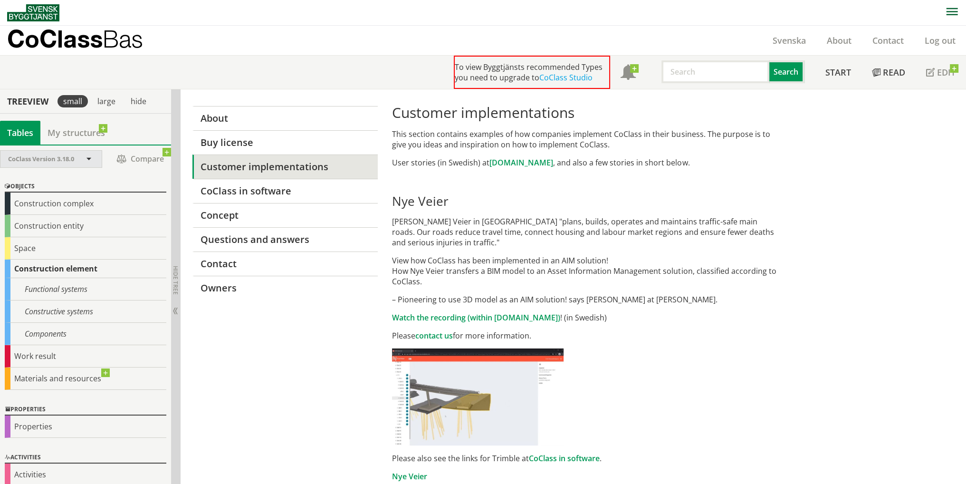
click at [82, 161] on div "CoClass Version 3.18.0" at bounding box center [46, 159] width 77 height 17
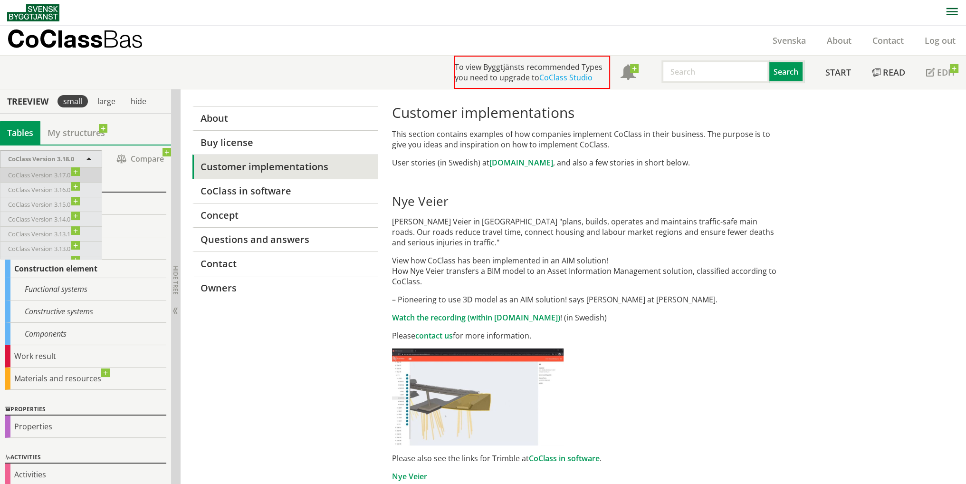
click at [72, 174] on span "CoClass Version 3.17.0" at bounding box center [44, 175] width 72 height 10
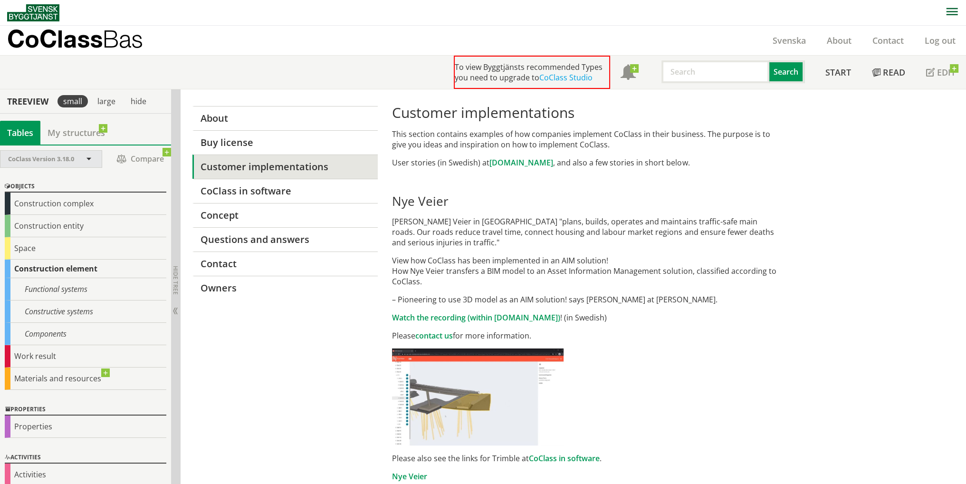
click at [78, 162] on div "CoClass Version 3.18.0" at bounding box center [46, 159] width 77 height 17
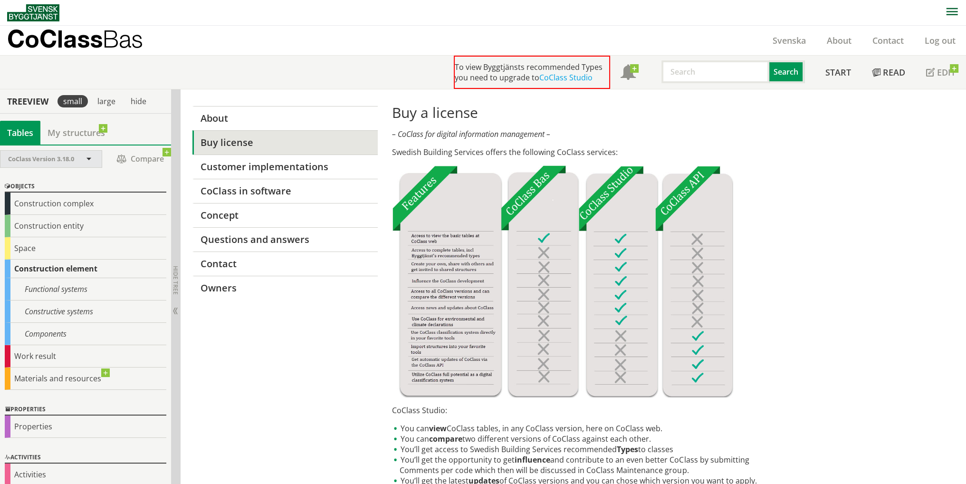
click at [87, 160] on span at bounding box center [89, 159] width 9 height 9
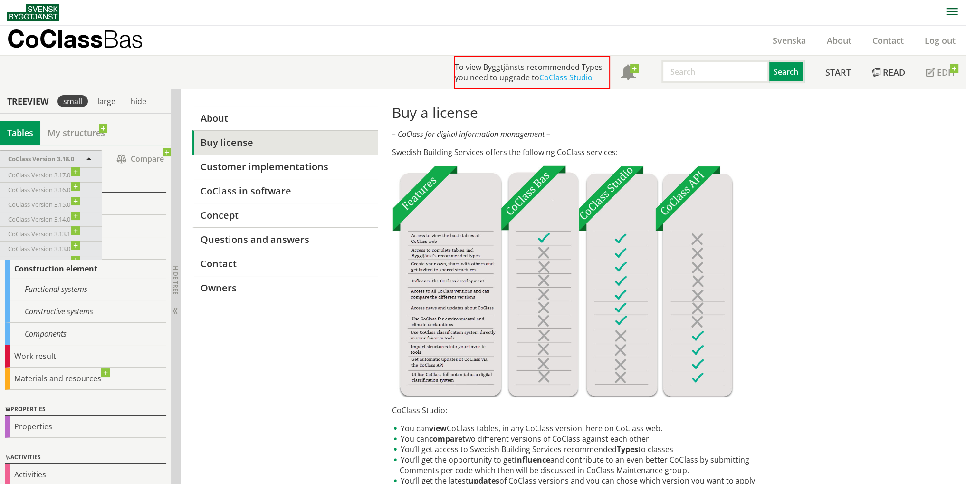
click at [74, 162] on span "CoClass Version 3.18.0" at bounding box center [41, 158] width 66 height 9
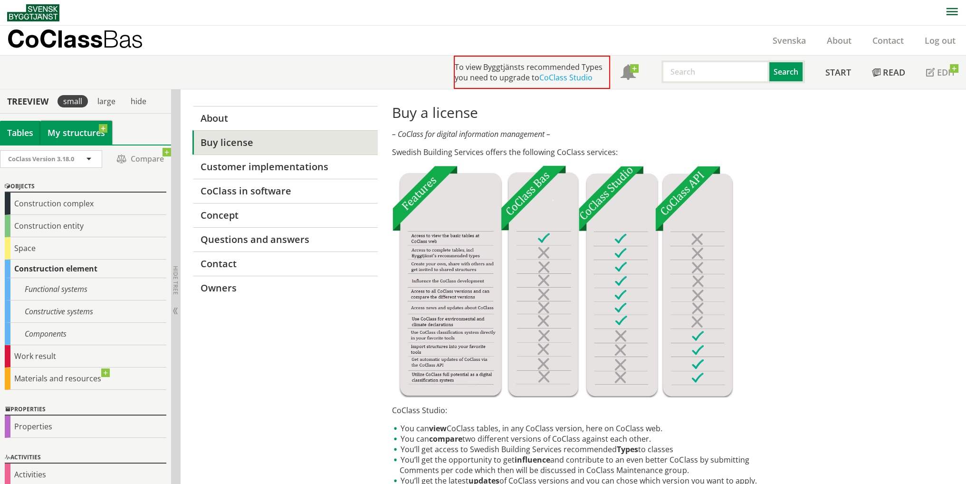
click at [82, 137] on link "My structures" at bounding box center [76, 133] width 72 height 24
click at [17, 137] on div "Tables" at bounding box center [20, 133] width 40 height 24
click at [948, 73] on span "Edit" at bounding box center [946, 72] width 19 height 11
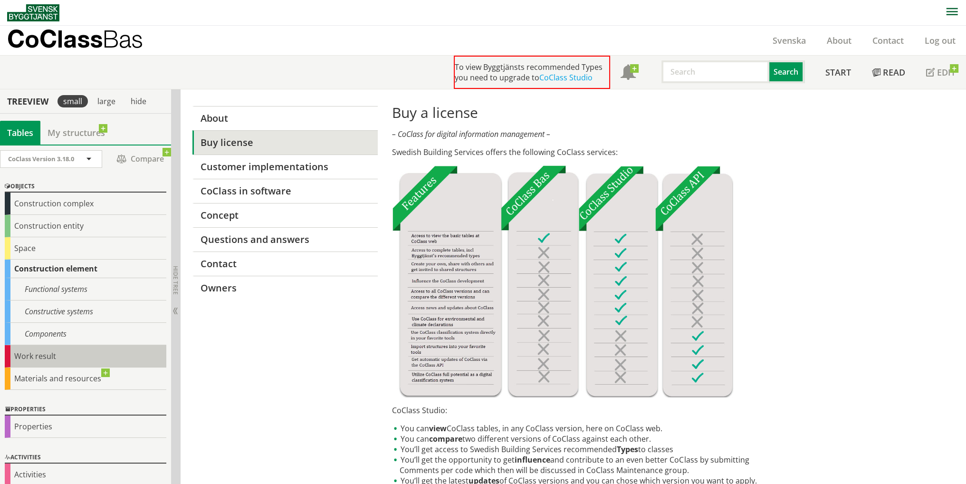
scroll to position [7, 0]
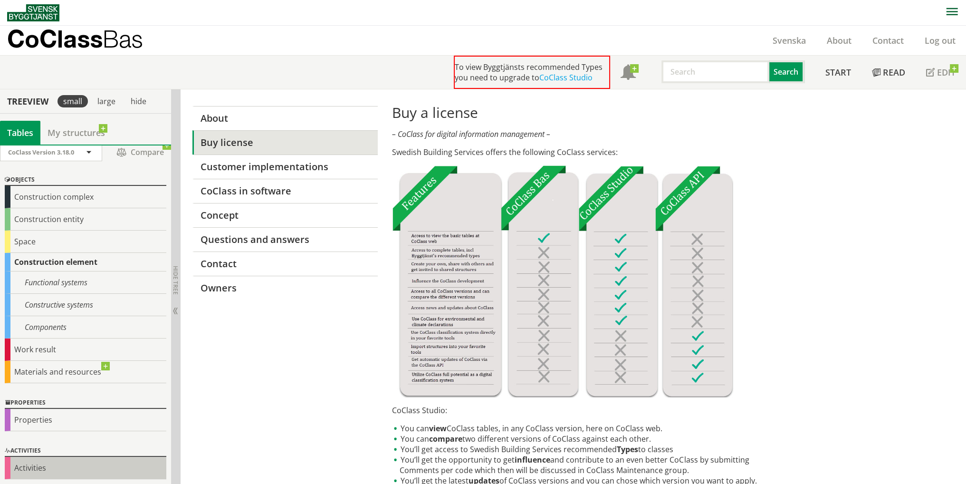
click at [30, 457] on div "Activities" at bounding box center [86, 468] width 162 height 22
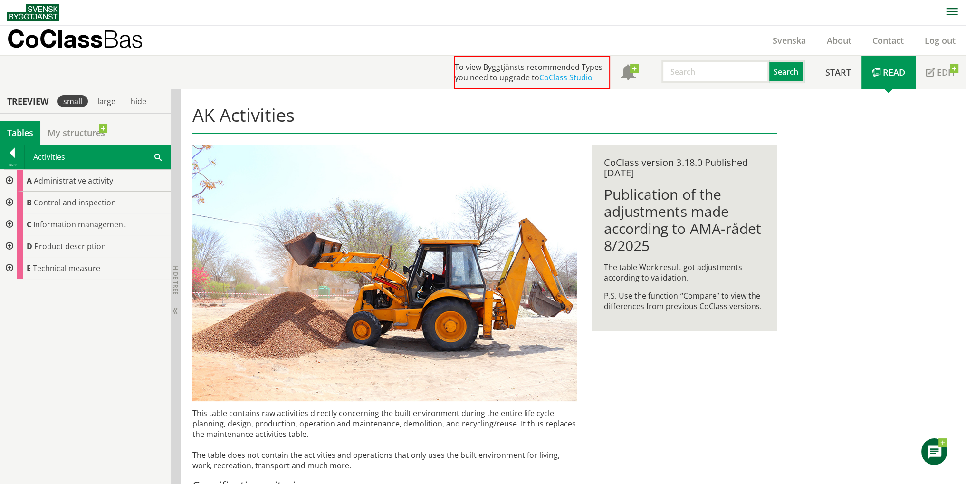
click at [12, 274] on div at bounding box center [8, 268] width 17 height 22
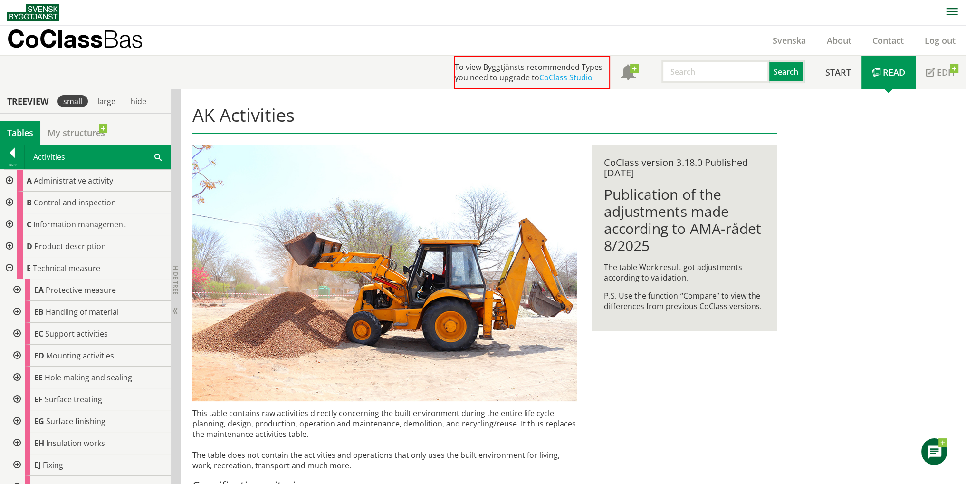
click at [15, 293] on div at bounding box center [16, 290] width 17 height 22
click at [11, 248] on div at bounding box center [8, 246] width 17 height 22
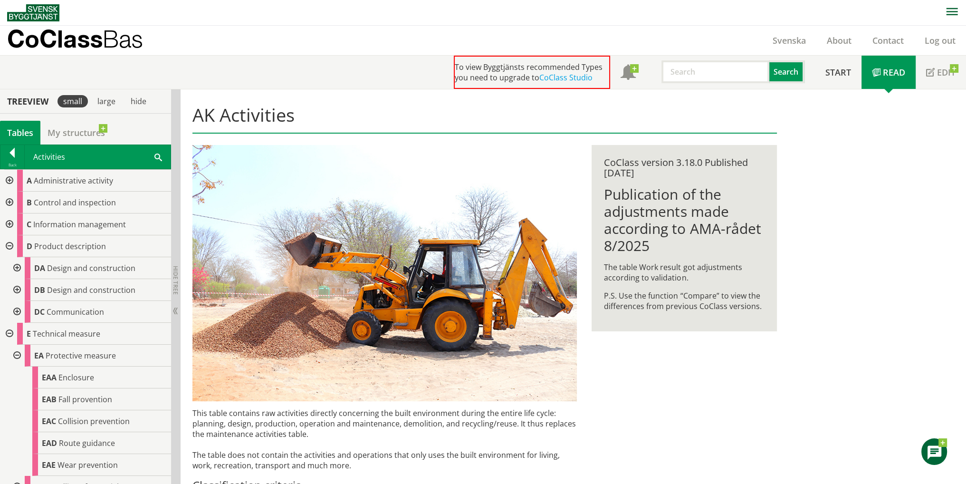
click at [19, 268] on div at bounding box center [16, 268] width 17 height 22
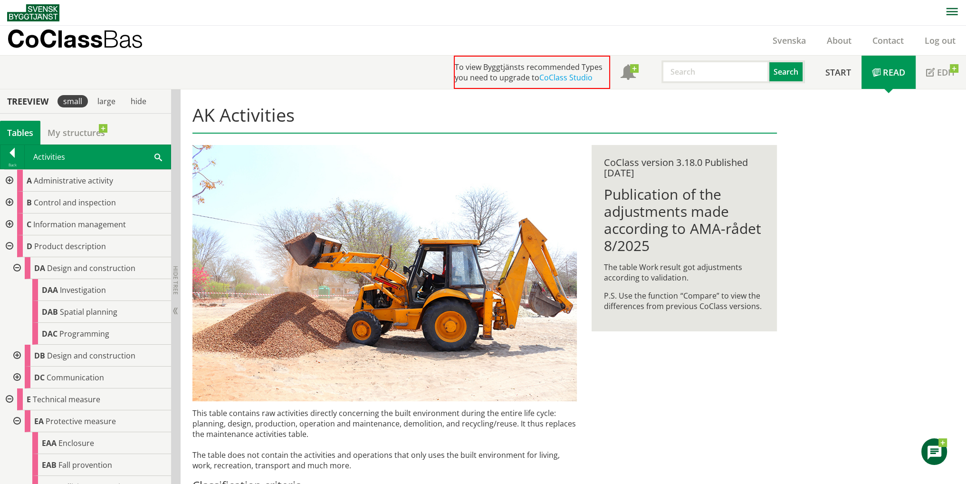
click at [12, 354] on div at bounding box center [16, 356] width 17 height 22
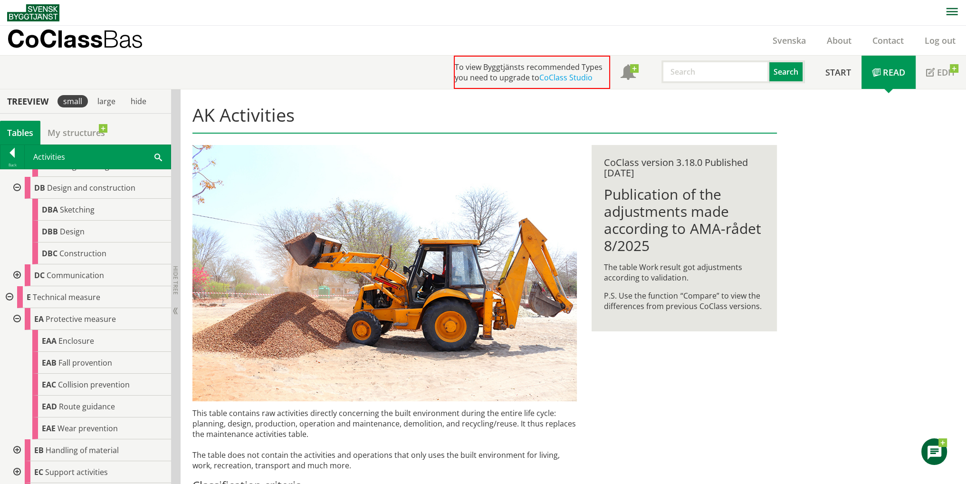
scroll to position [190, 0]
click at [15, 249] on div at bounding box center [16, 253] width 17 height 22
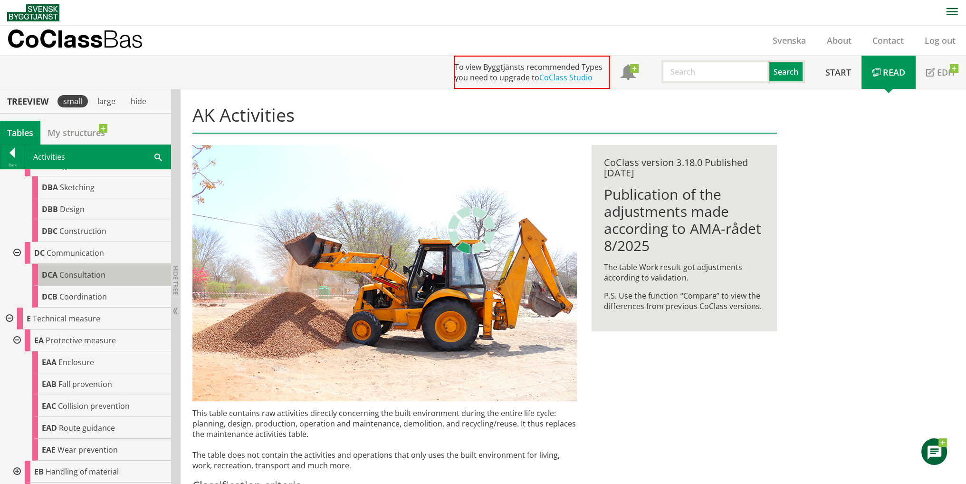
click at [63, 273] on span "Consultation" at bounding box center [82, 274] width 46 height 10
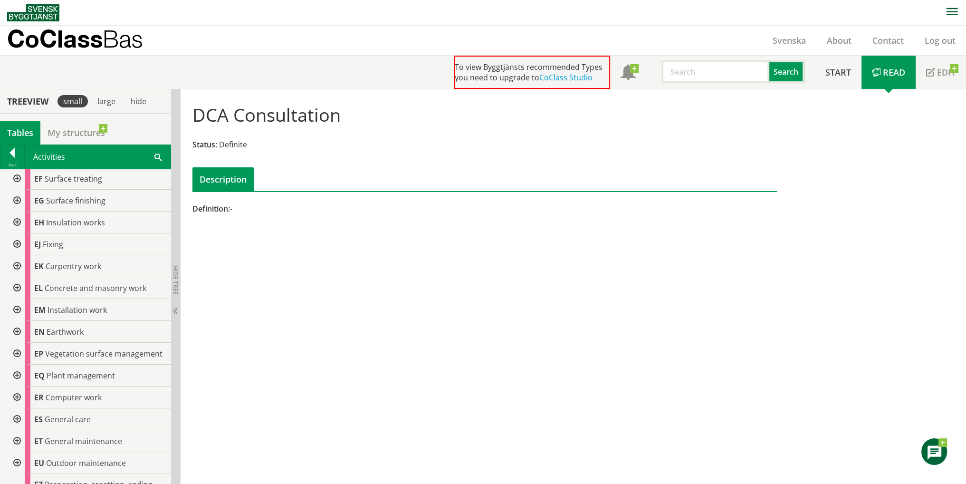
scroll to position [599, 0]
click at [12, 301] on div at bounding box center [16, 311] width 17 height 22
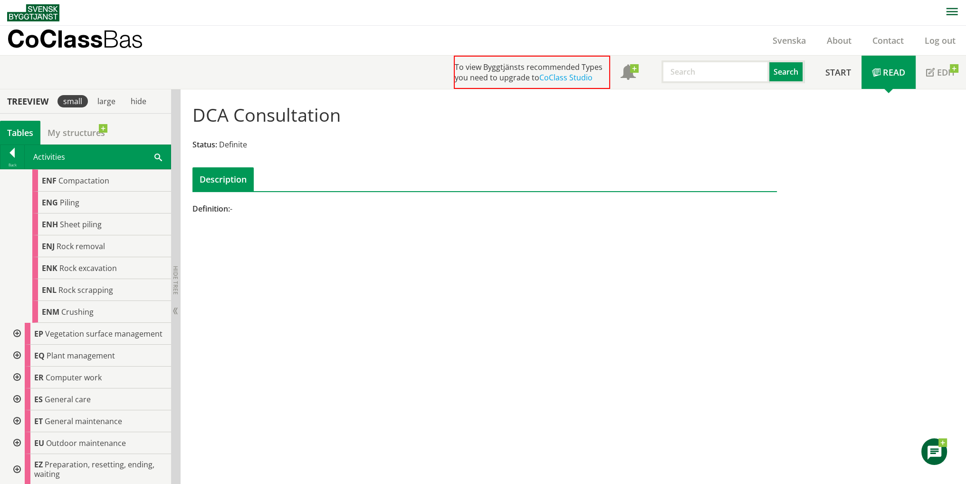
scroll to position [861, 0]
click at [15, 399] on div at bounding box center [16, 399] width 17 height 22
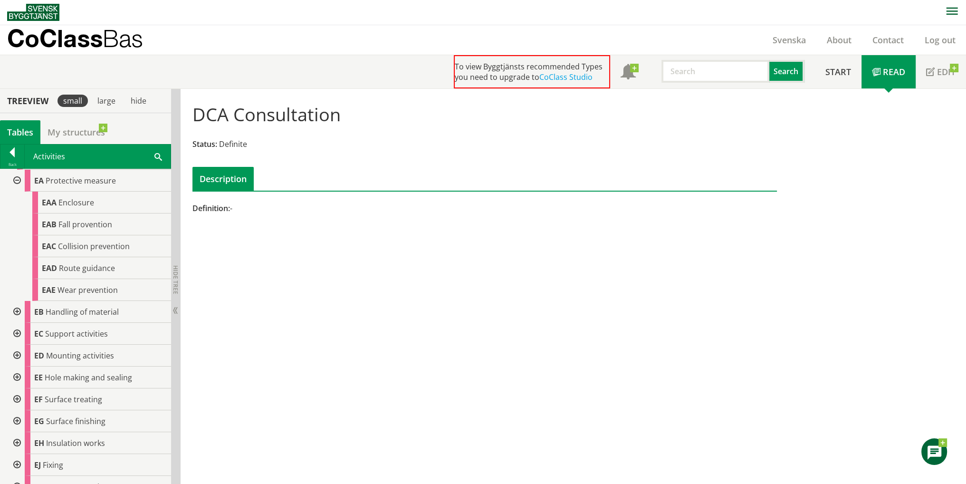
scroll to position [349, 0]
